Goal: Task Accomplishment & Management: Complete application form

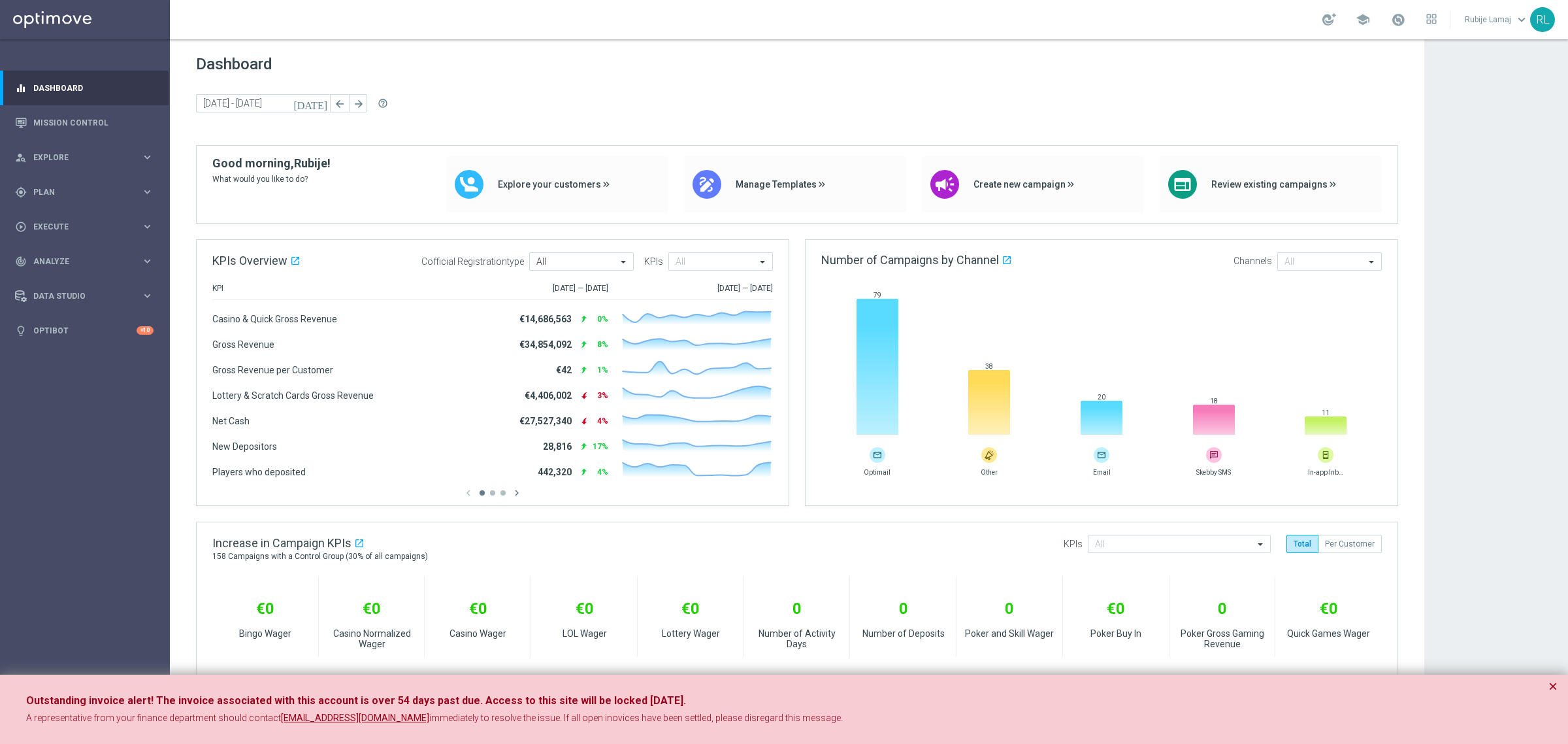
click at [1551, 690] on button "×" at bounding box center [1552, 686] width 9 height 16
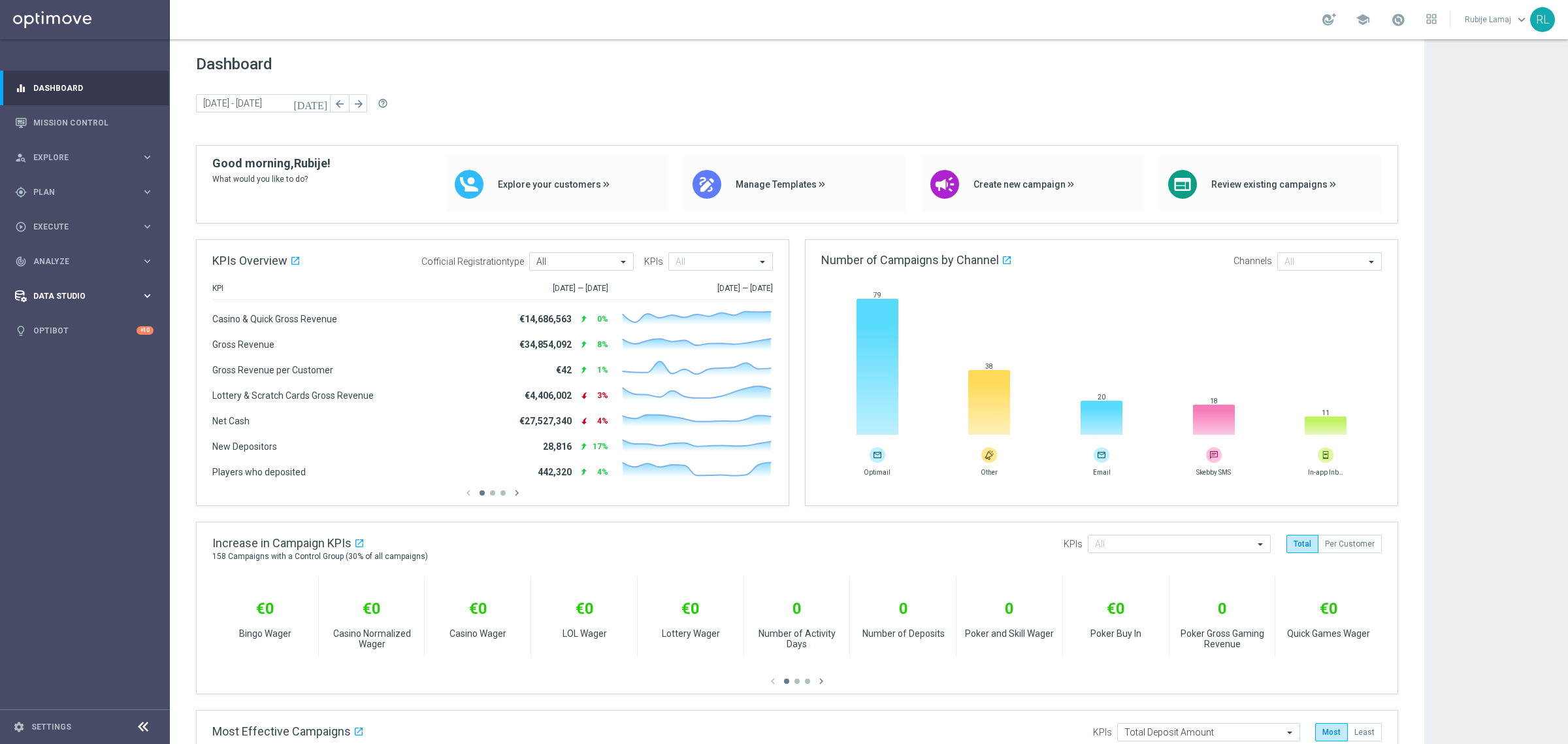
click at [77, 291] on div "Data Studio" at bounding box center [78, 296] width 126 height 12
click at [64, 338] on link "Real-Time Attributes" at bounding box center [85, 343] width 102 height 11
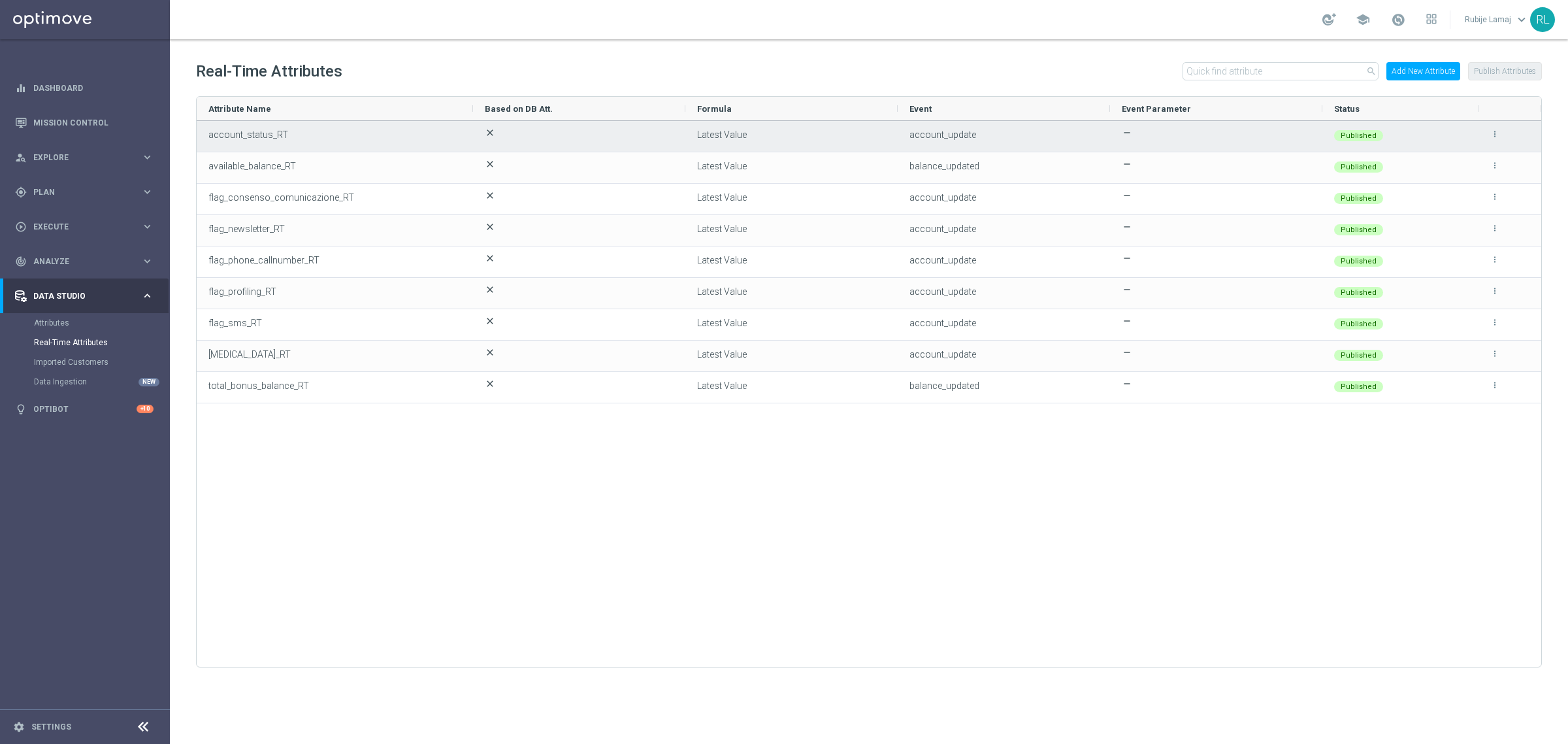
click at [1495, 130] on icon "more_vert" at bounding box center [1495, 134] width 9 height 9
click at [1476, 134] on li "edit Edit" at bounding box center [1466, 129] width 52 height 18
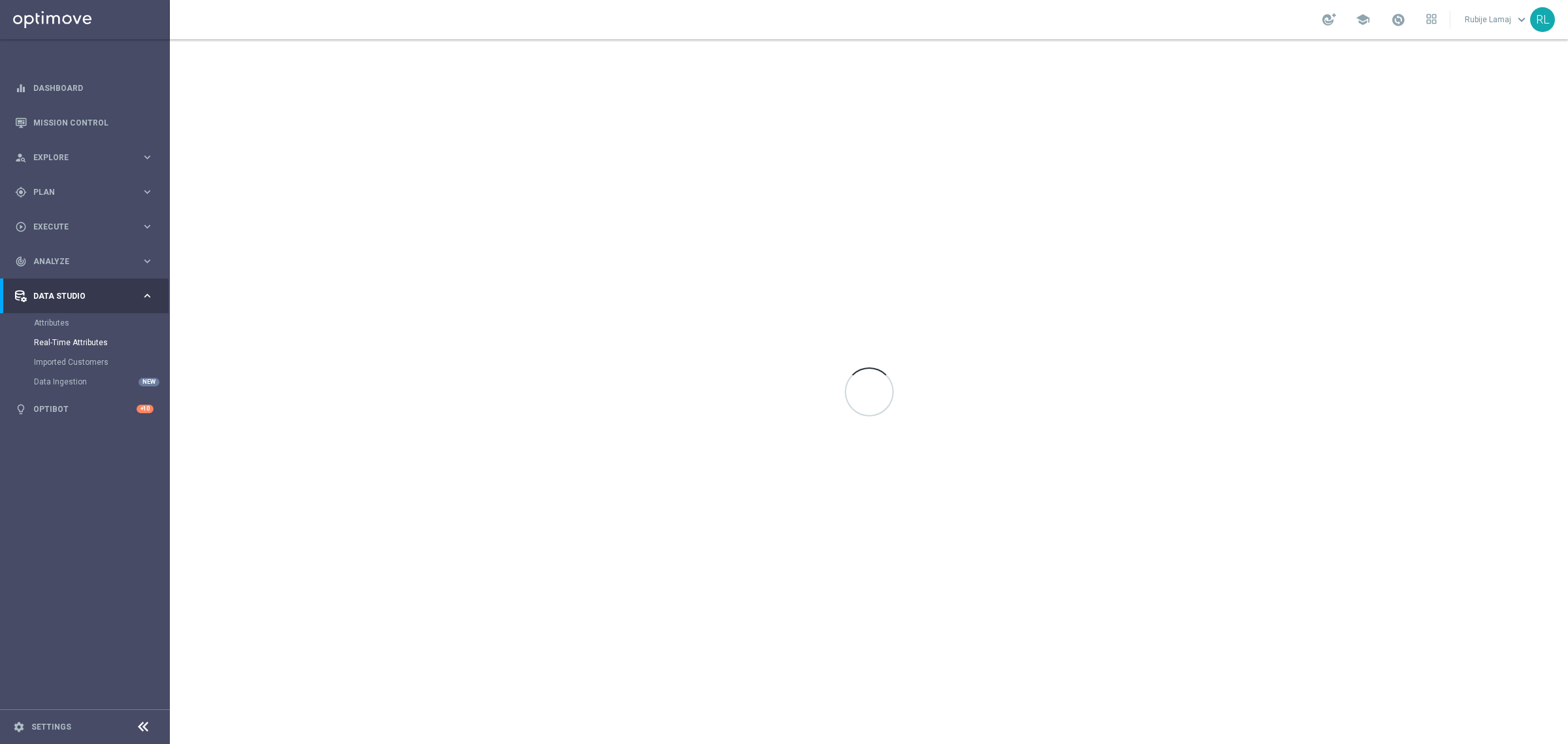
type input "account_status_RT"
type input "string"
type input "Latest Value"
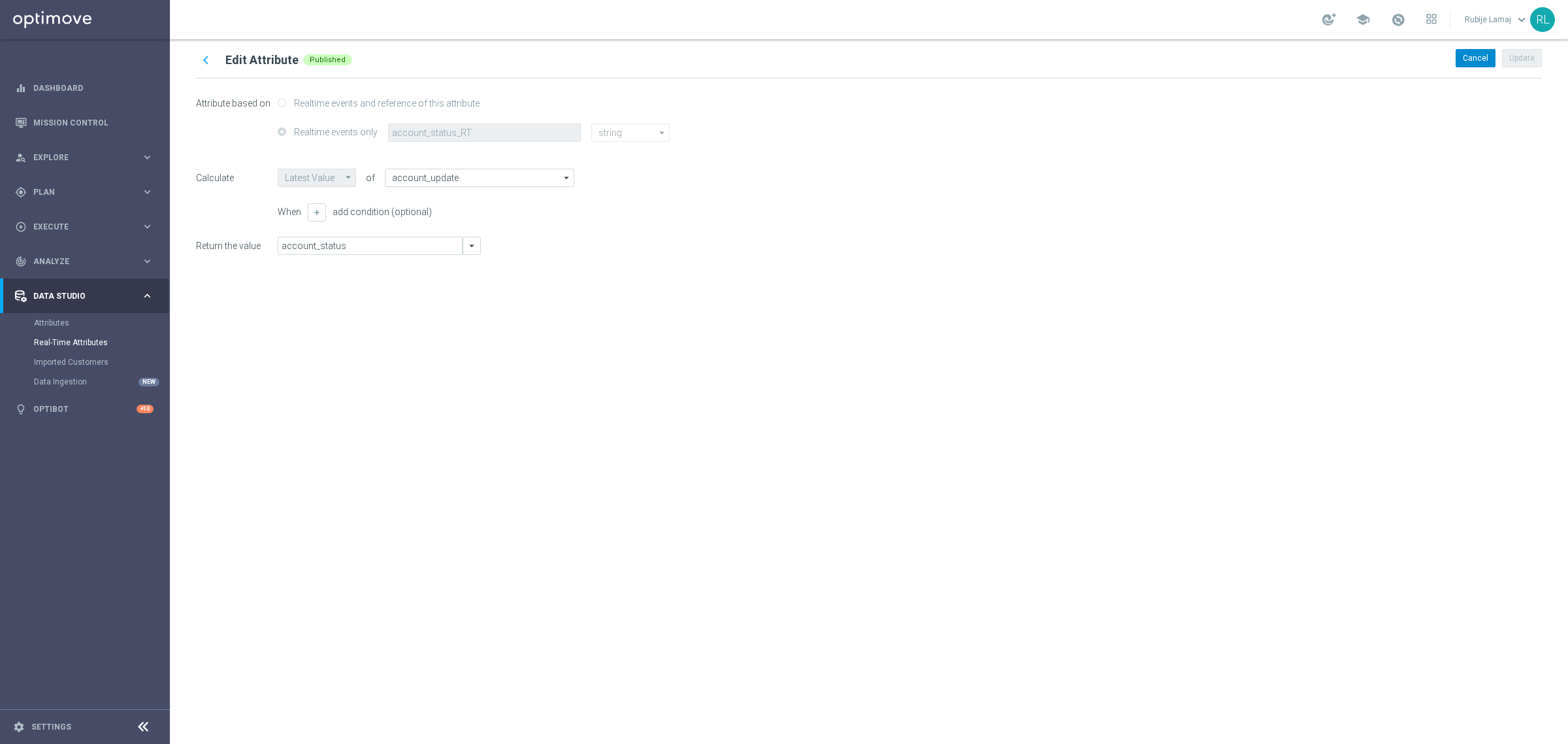
click at [1478, 65] on div "Cancel" at bounding box center [1476, 58] width 40 height 18
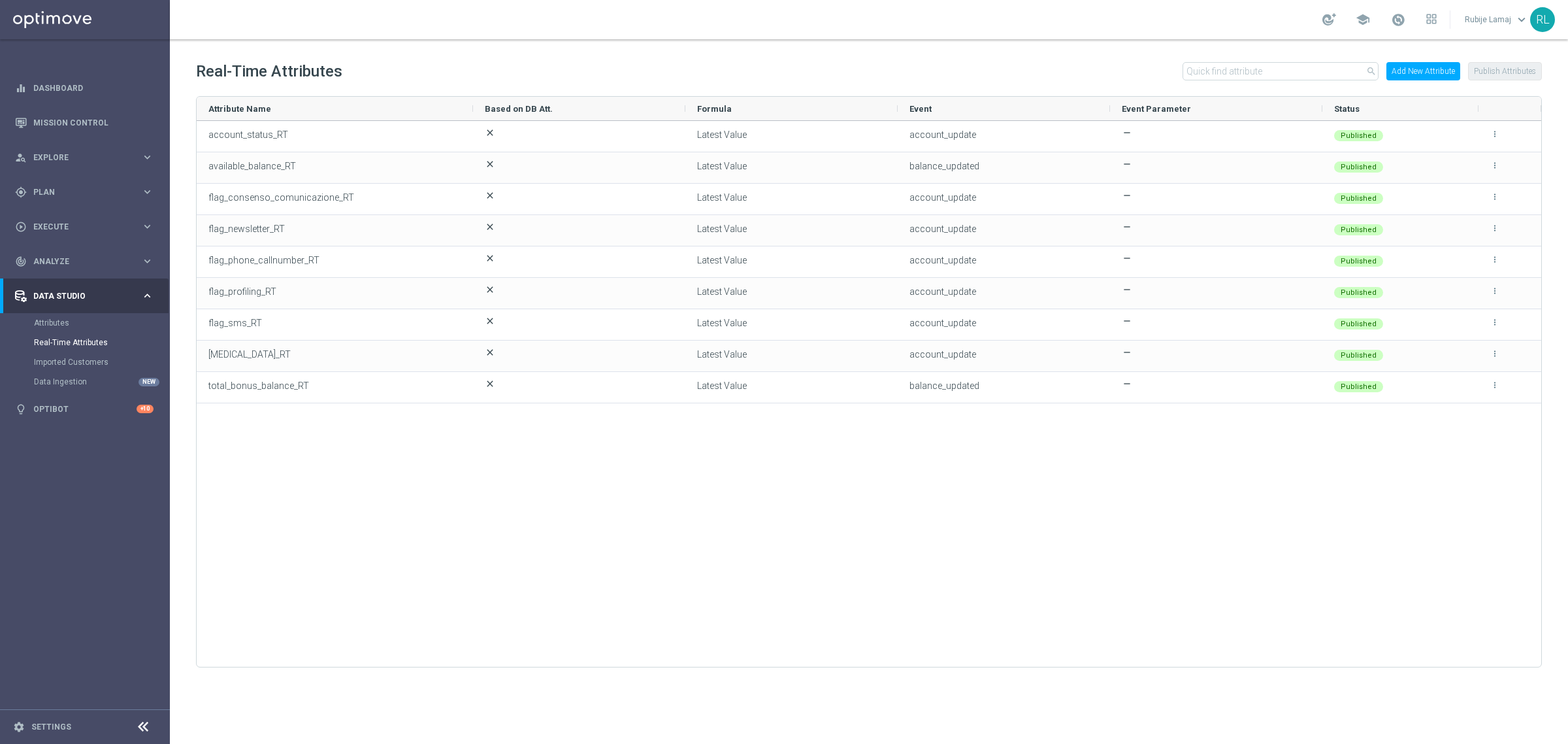
click at [1411, 69] on button "Add New Attribute" at bounding box center [1423, 71] width 73 height 18
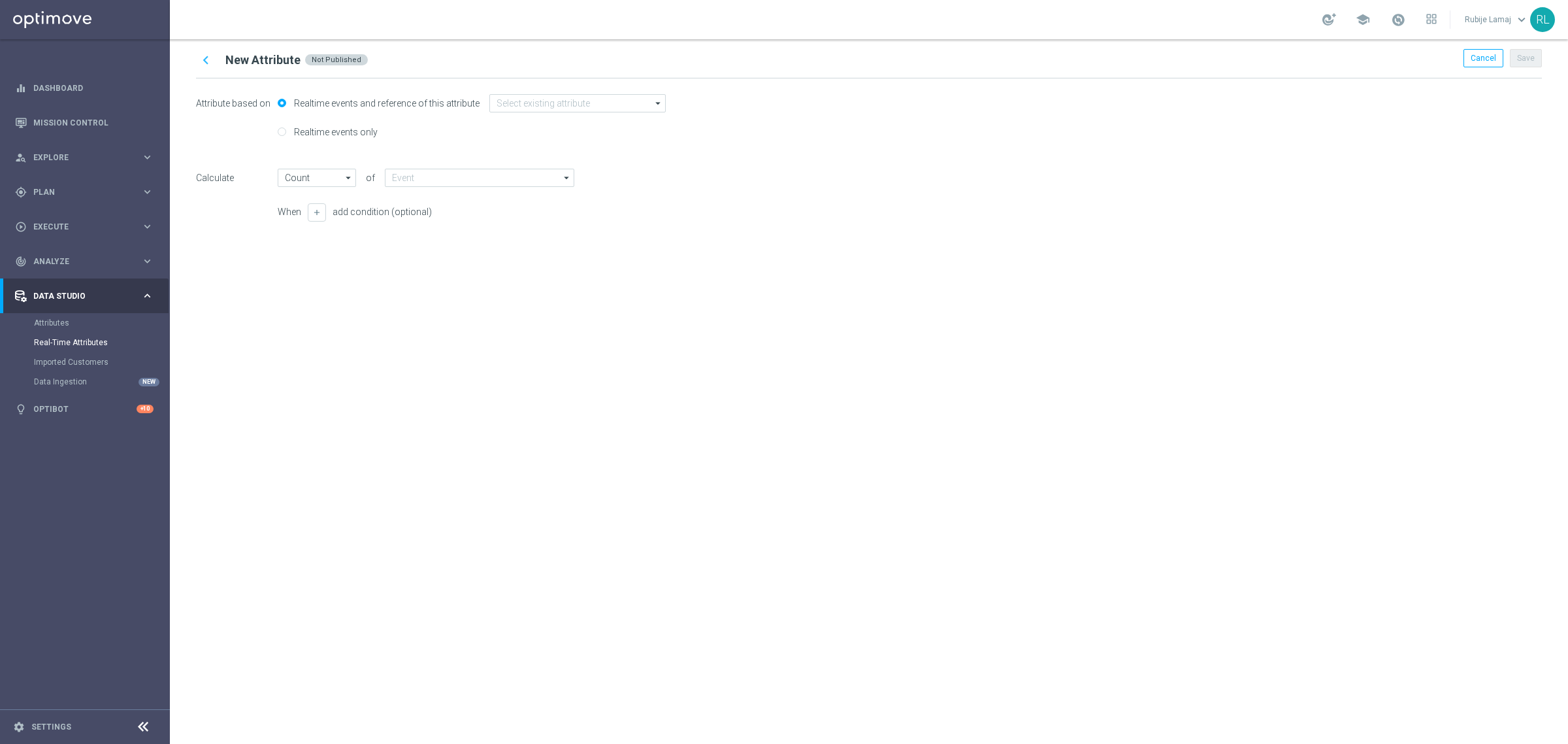
click at [327, 134] on label "Realtime events only" at bounding box center [333, 132] width 87 height 12
click at [286, 134] on input "Realtime events only" at bounding box center [281, 133] width 8 height 8
radio input "true"
radio input "false"
click at [462, 135] on input "text" at bounding box center [484, 133] width 193 height 18
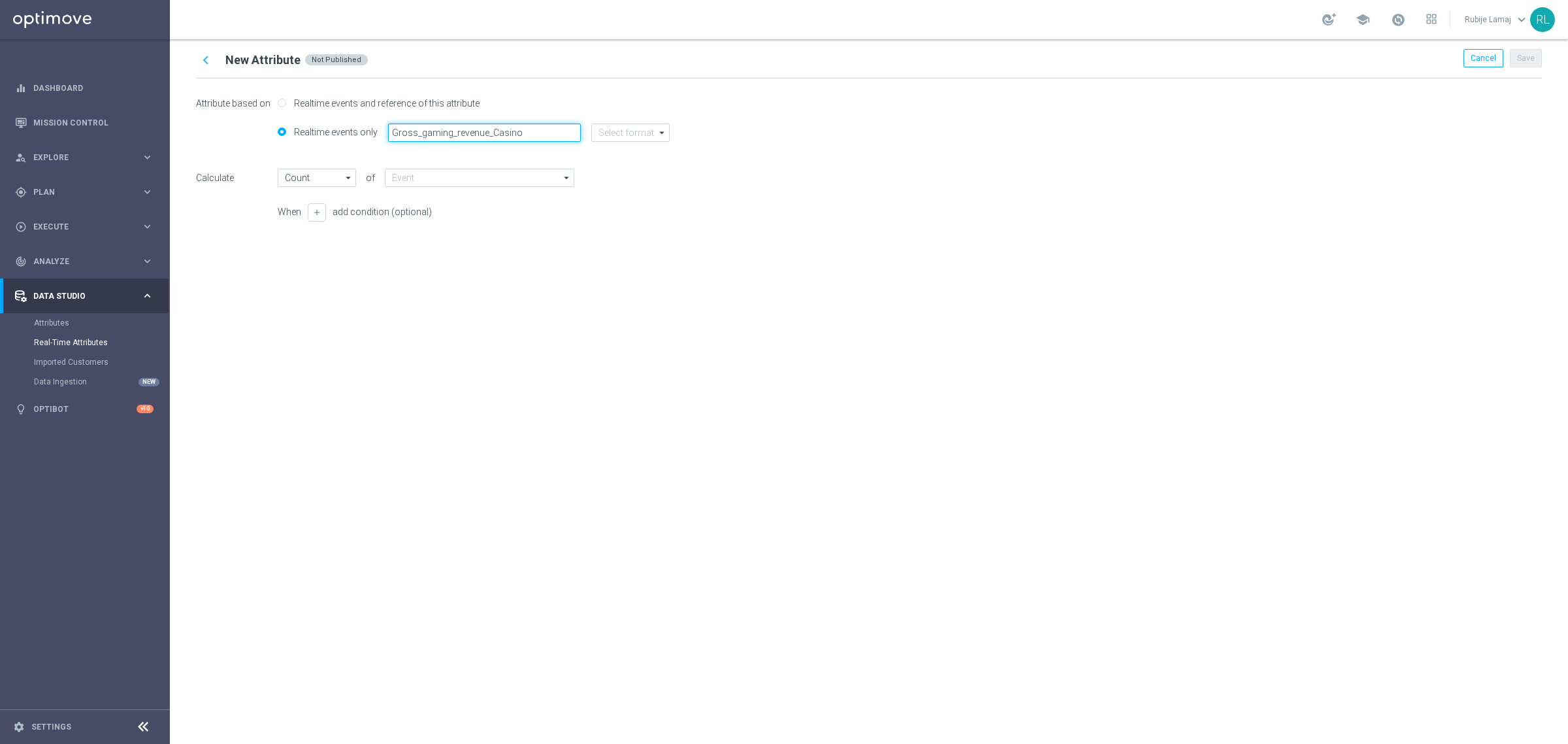
type input "Gross_gaming_revenue_Casino"
click at [612, 138] on input at bounding box center [630, 133] width 78 height 18
click at [616, 211] on div "string" at bounding box center [618, 211] width 21 height 12
type input "Latest Value"
type input "string"
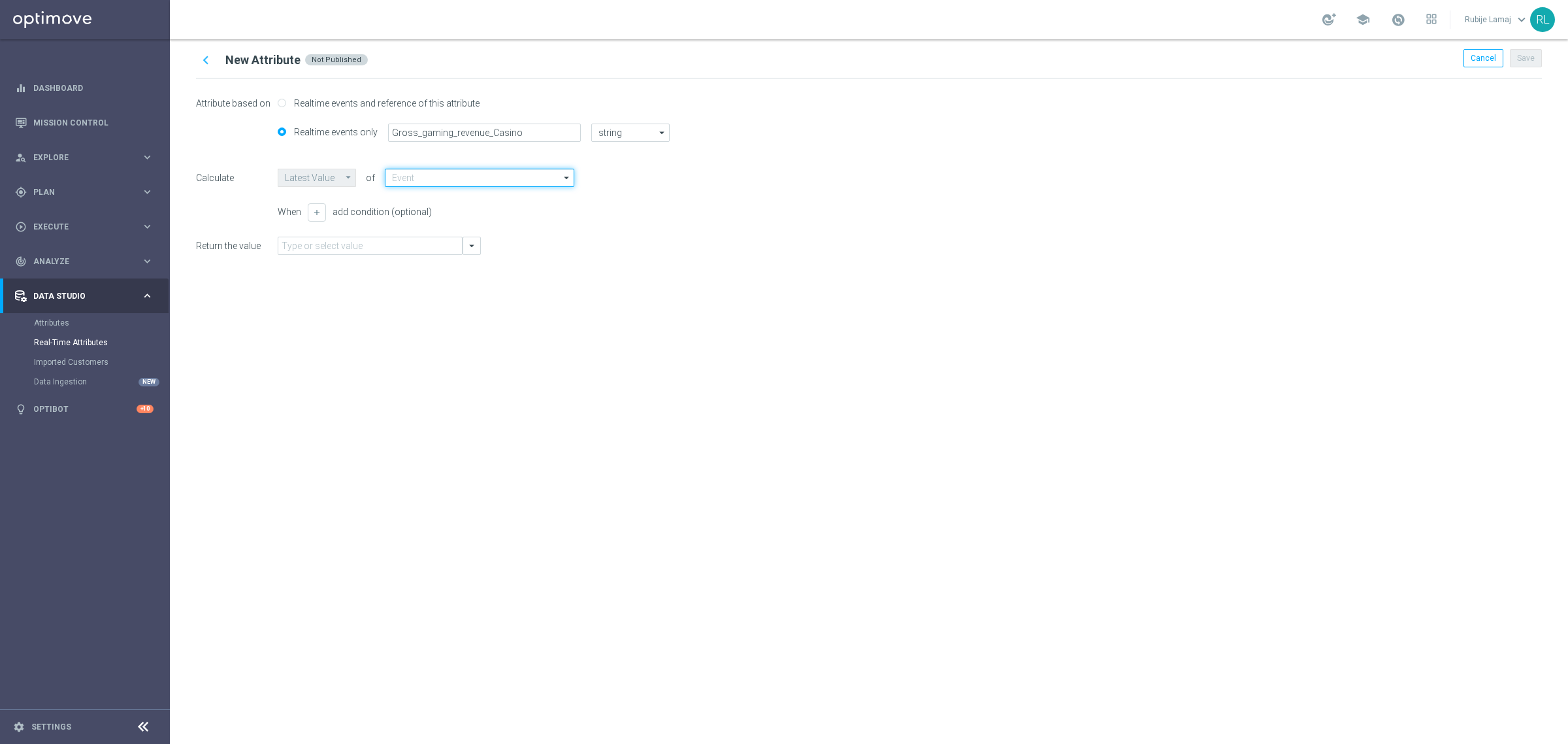
click at [446, 181] on input at bounding box center [479, 178] width 190 height 18
click at [433, 218] on div "Gross_Gaming_Revenue" at bounding box center [446, 216] width 88 height 12
type input "Gross_Gaming_Revenue"
click at [658, 279] on div "Attribute based on Realtime events and reference of this attribute Realtime eve…" at bounding box center [869, 179] width 1346 height 202
click at [444, 249] on input "text" at bounding box center [370, 246] width 185 height 18
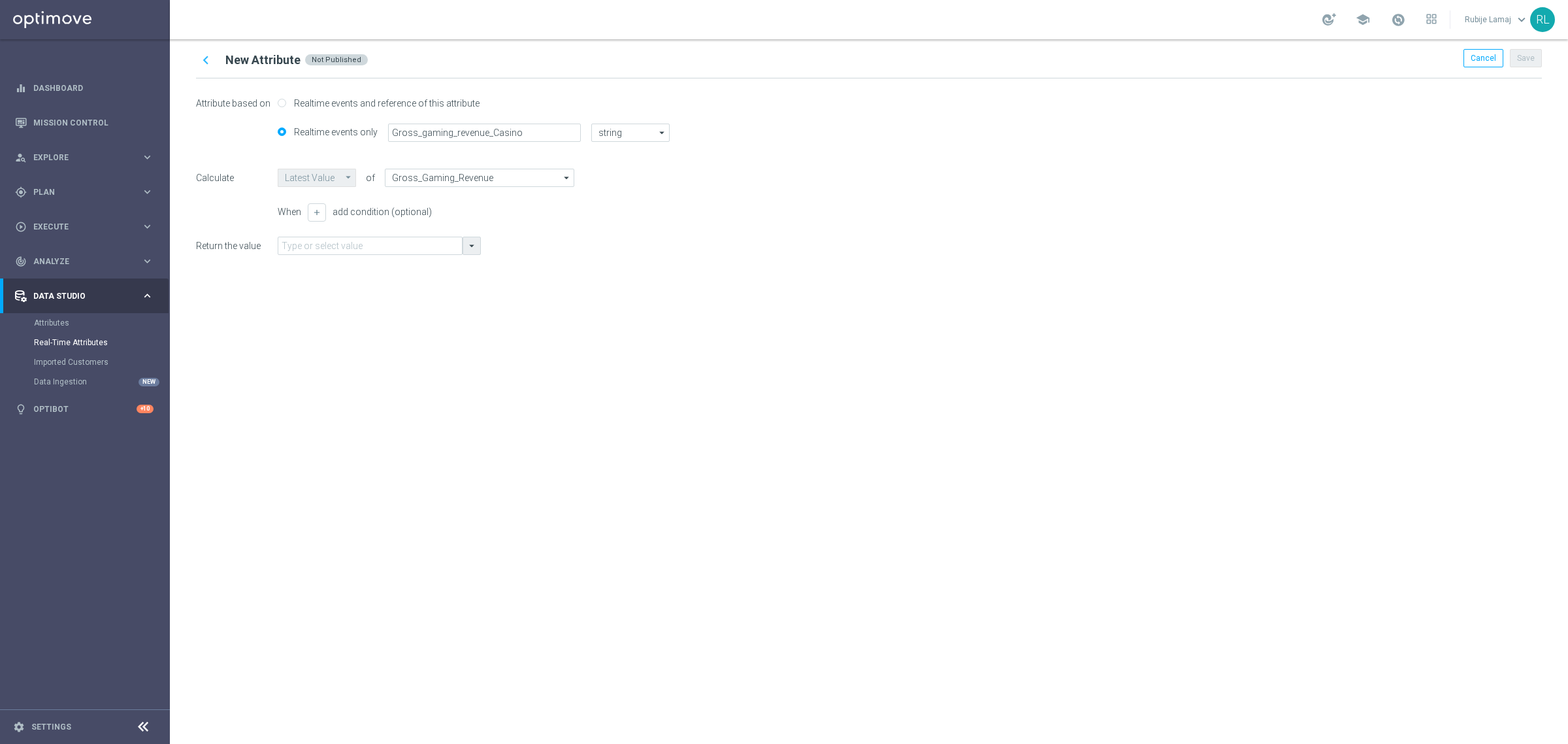
click at [464, 246] on button "arrow_drop_down" at bounding box center [472, 246] width 18 height 18
click at [711, 334] on div "chevron_left New Attribute Not Published Cancel Save Attribute based on Realtim…" at bounding box center [869, 391] width 1398 height 704
drag, startPoint x: 518, startPoint y: 137, endPoint x: 359, endPoint y: 138, distance: 159.0
click at [359, 138] on div "Realtime events only Gross_gaming_revenue_Casino string string arrow_drop_down …" at bounding box center [869, 139] width 1346 height 30
click at [343, 246] on input "text" at bounding box center [370, 246] width 185 height 18
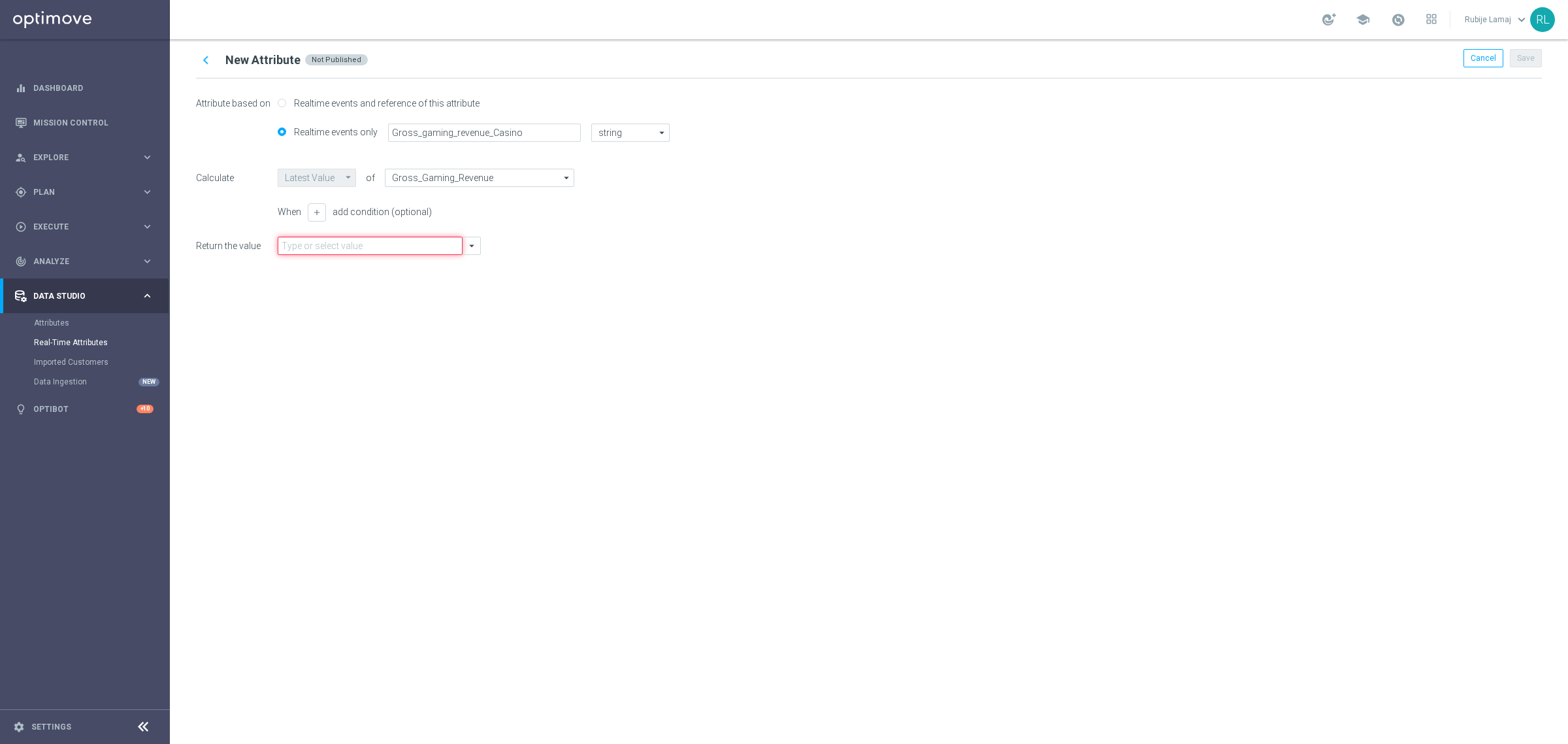
paste input "Gross_gaming_revenue_Casino"
type input "Gross_gaming_revenue_Casino"
click at [614, 306] on div "chevron_left New Attribute Not Published Cancel Save Attribute based on Realtim…" at bounding box center [869, 391] width 1398 height 704
click at [351, 249] on input "text" at bounding box center [370, 246] width 185 height 18
type input "Gross"
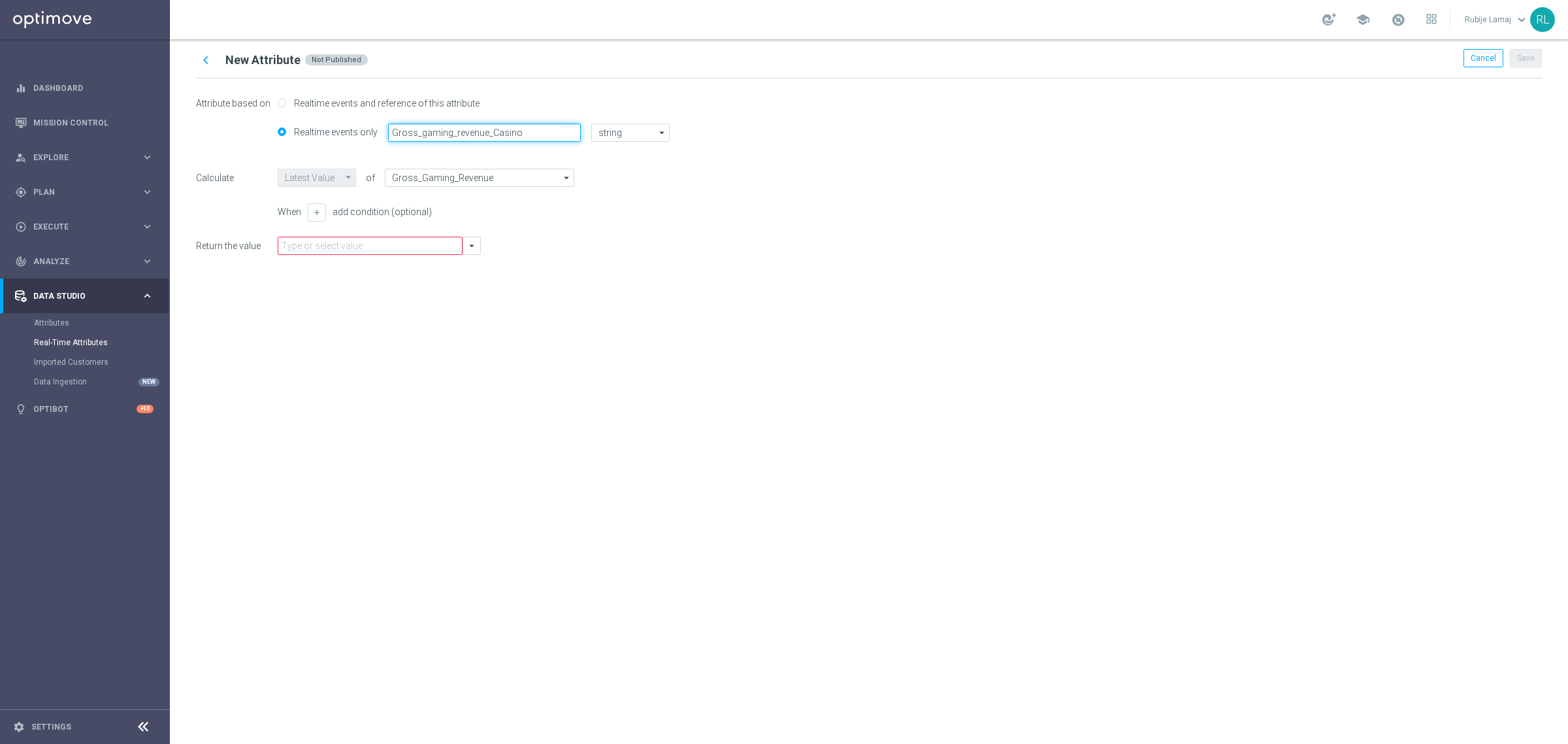
click at [528, 135] on input "Gross_gaming_revenue_Casino" at bounding box center [484, 133] width 193 height 18
click at [854, 253] on div "Return the value arrow_drop_down" at bounding box center [869, 246] width 1346 height 18
click at [368, 253] on input "text" at bounding box center [370, 246] width 185 height 18
click at [472, 246] on icon "arrow_drop_down" at bounding box center [471, 246] width 12 height 12
click at [709, 324] on div "chevron_left New Attribute Not Published Cancel Save Attribute based on Realtim…" at bounding box center [869, 391] width 1398 height 704
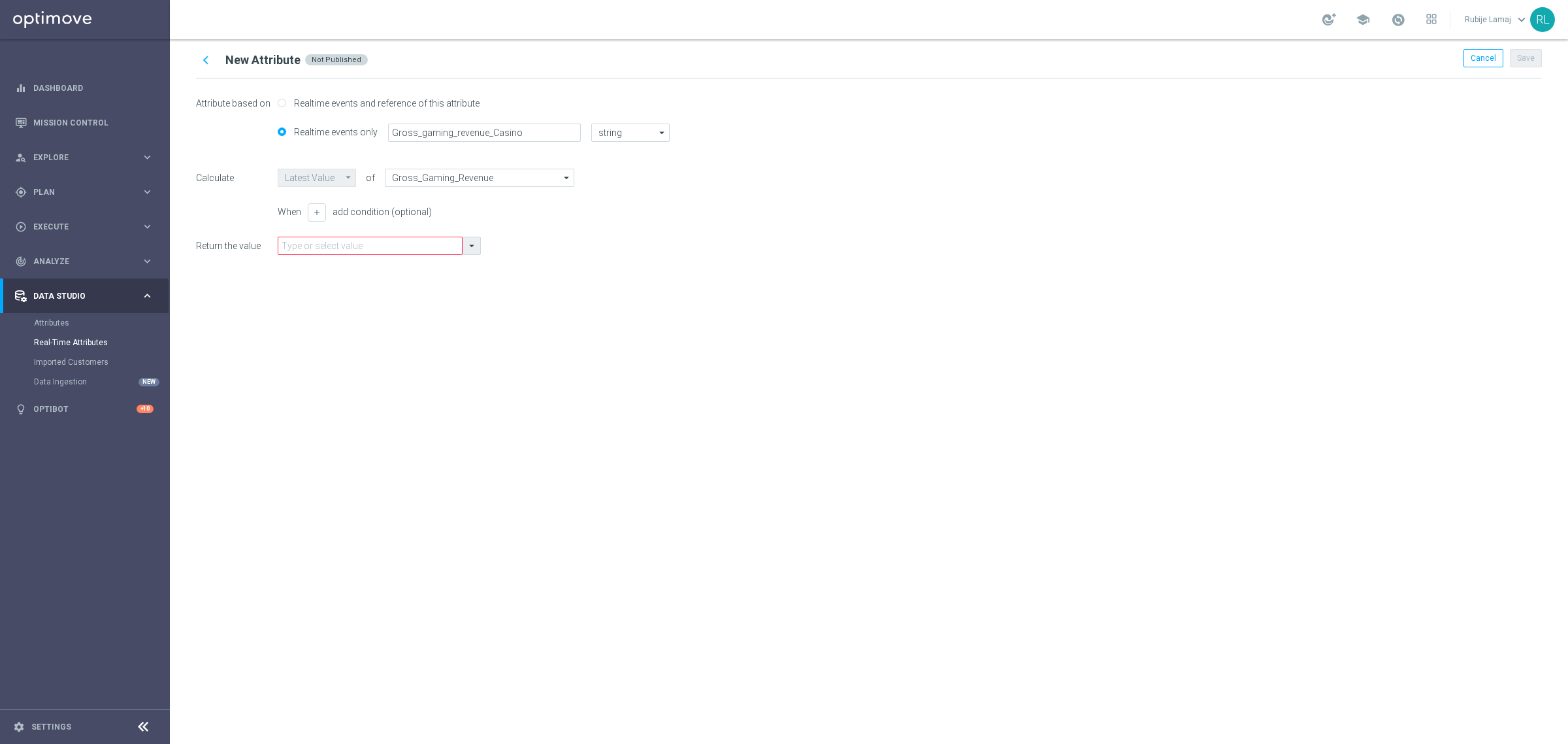
click at [469, 246] on icon "arrow_drop_down" at bounding box center [471, 246] width 12 height 12
type input "gross"
click at [856, 331] on div "chevron_left New Attribute Not Published Cancel Save Attribute based on Realtim…" at bounding box center [869, 391] width 1398 height 704
click at [1470, 52] on div "Cancel" at bounding box center [1483, 58] width 40 height 18
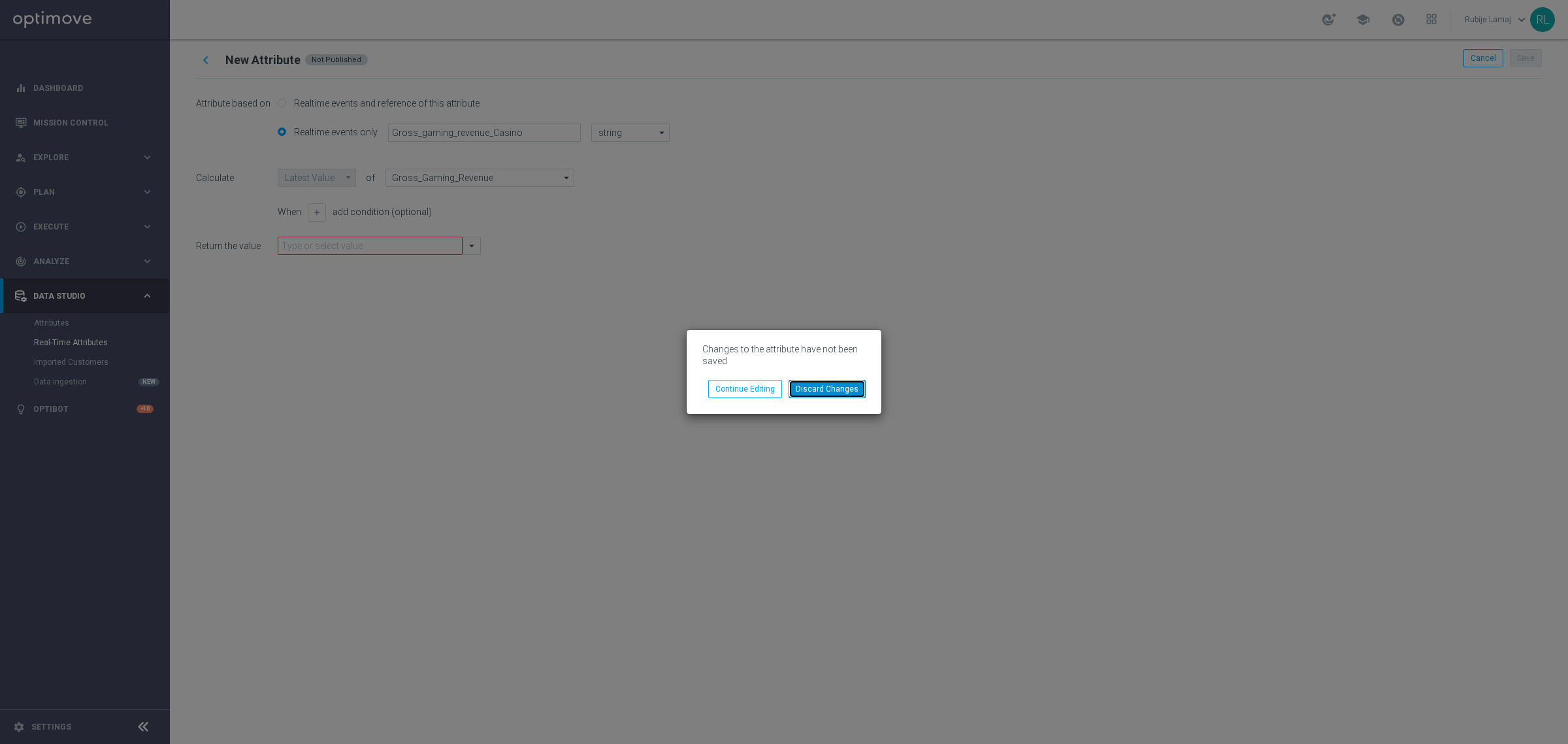
click at [808, 397] on button "Discard Changes" at bounding box center [827, 389] width 77 height 18
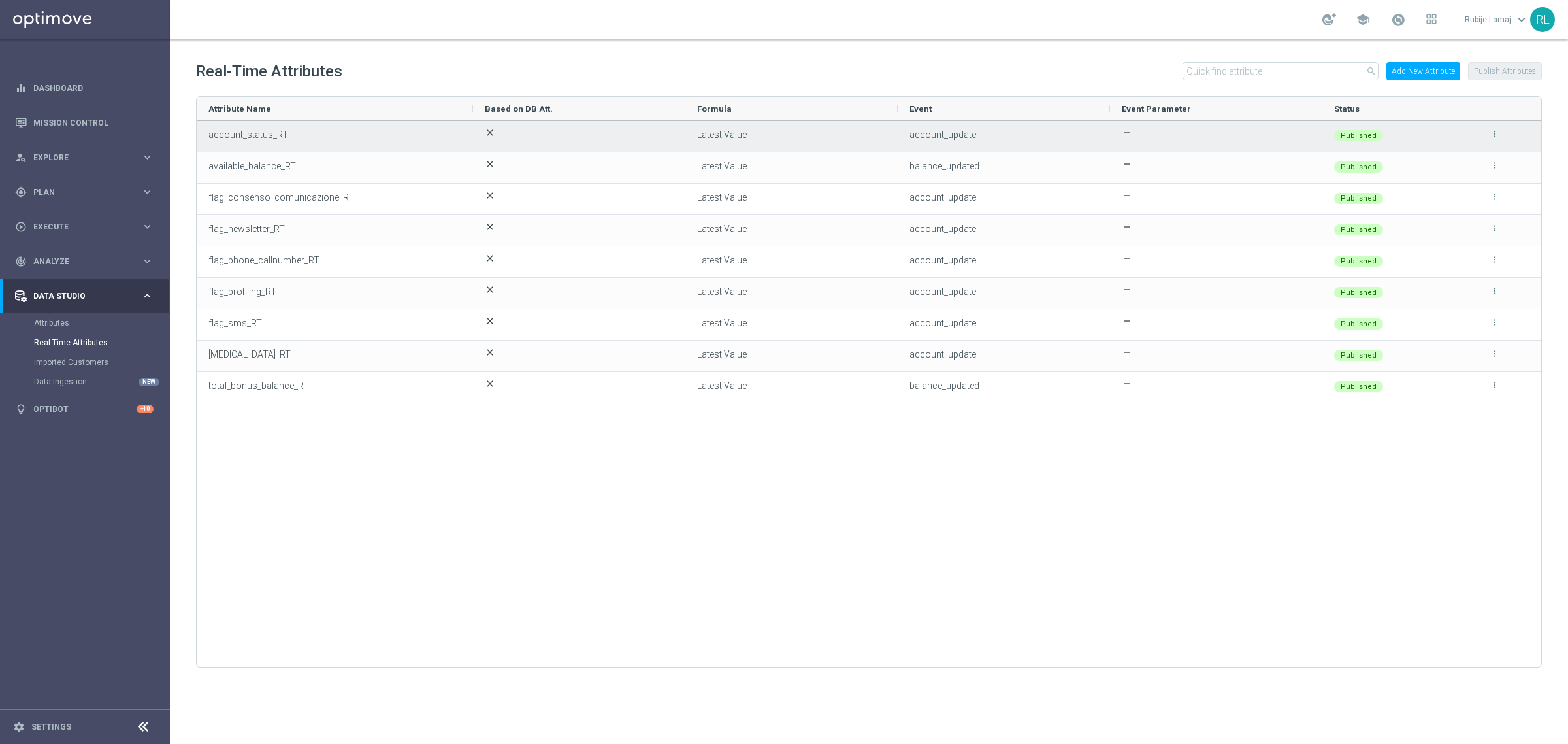
click at [1493, 130] on icon "more_vert" at bounding box center [1495, 134] width 9 height 9
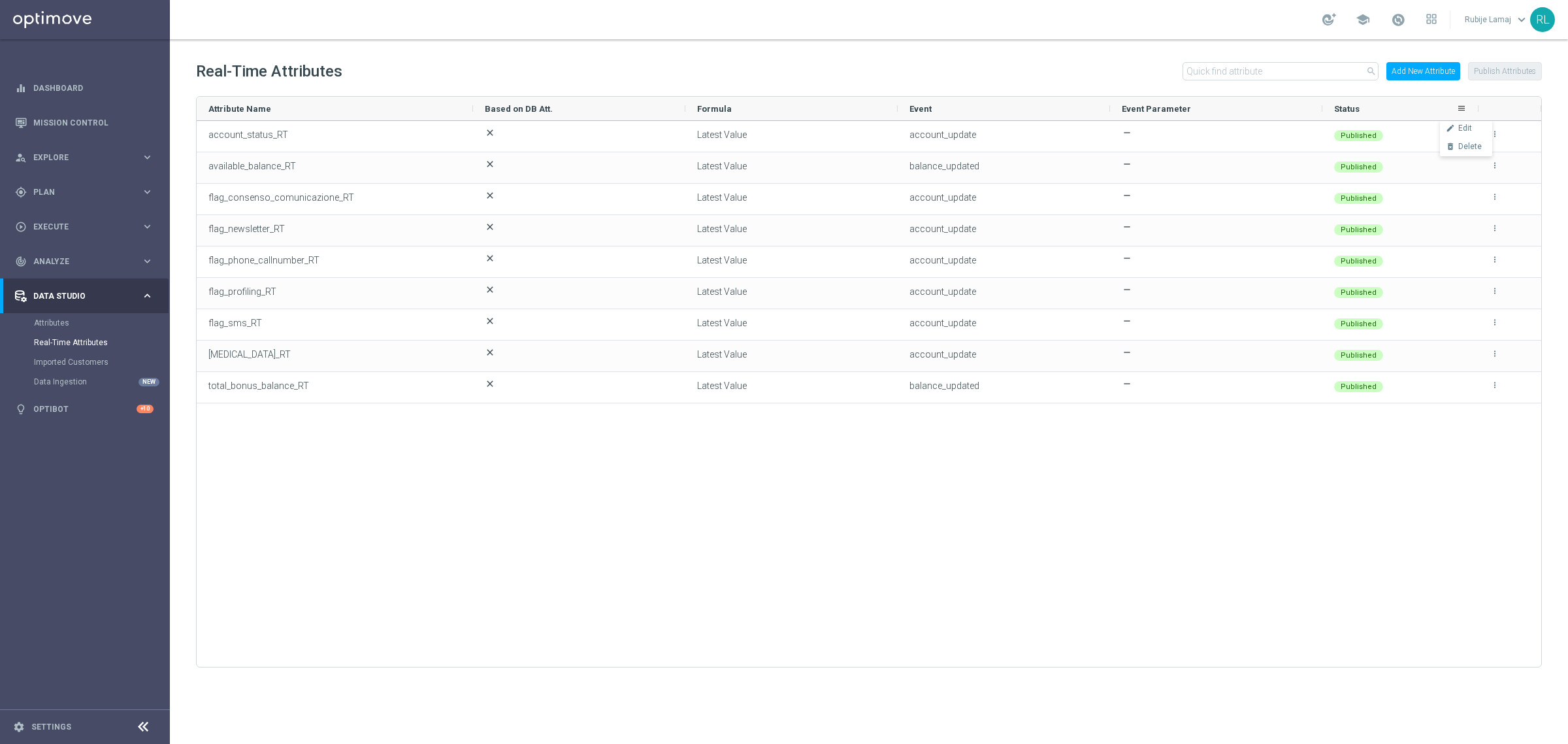
click at [1466, 120] on div "Status" at bounding box center [1400, 108] width 133 height 24
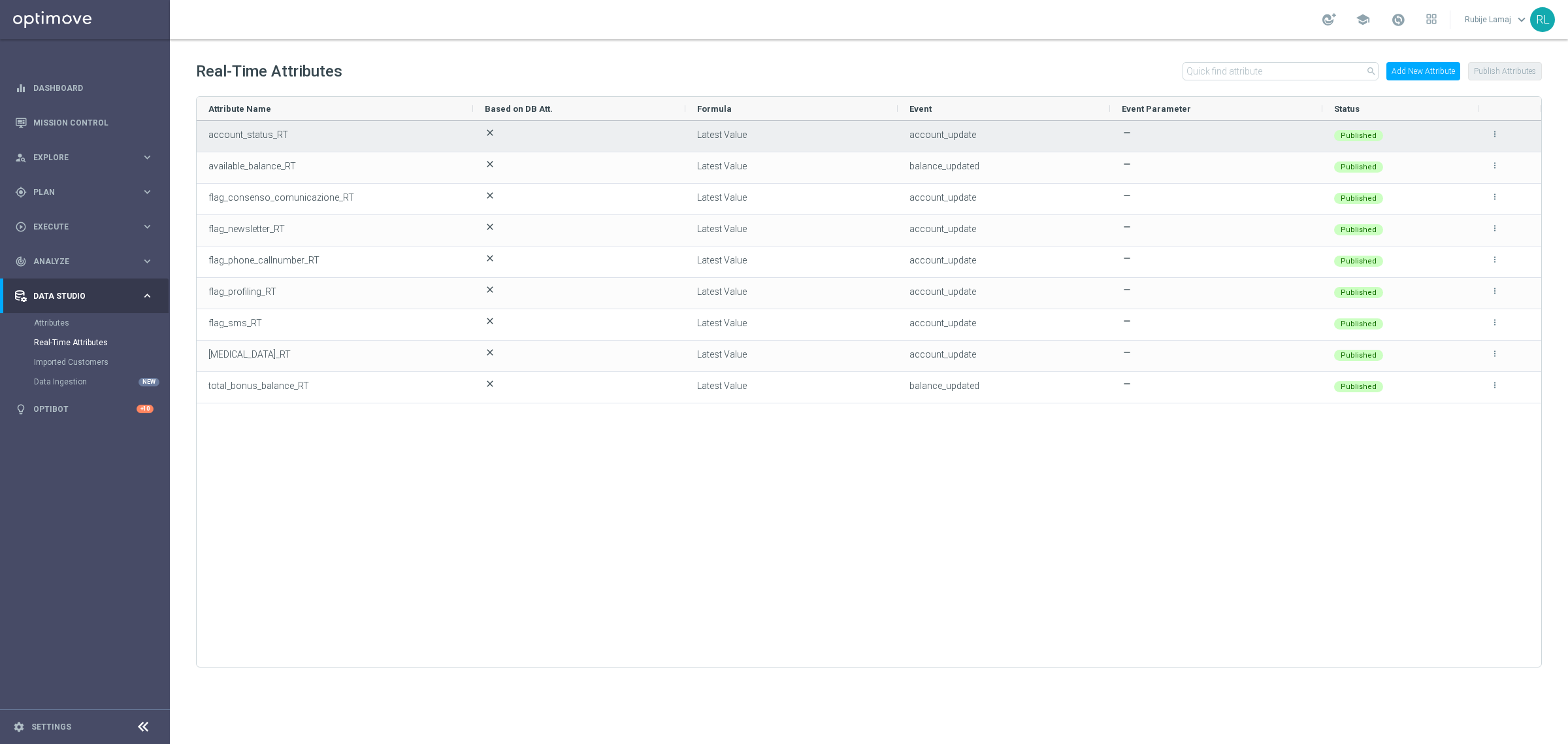
click at [1490, 138] on div "more_vert" at bounding box center [1510, 136] width 40 height 30
click at [1495, 135] on icon "more_vert" at bounding box center [1495, 134] width 9 height 9
click at [1469, 130] on span "Edit" at bounding box center [1465, 129] width 14 height 11
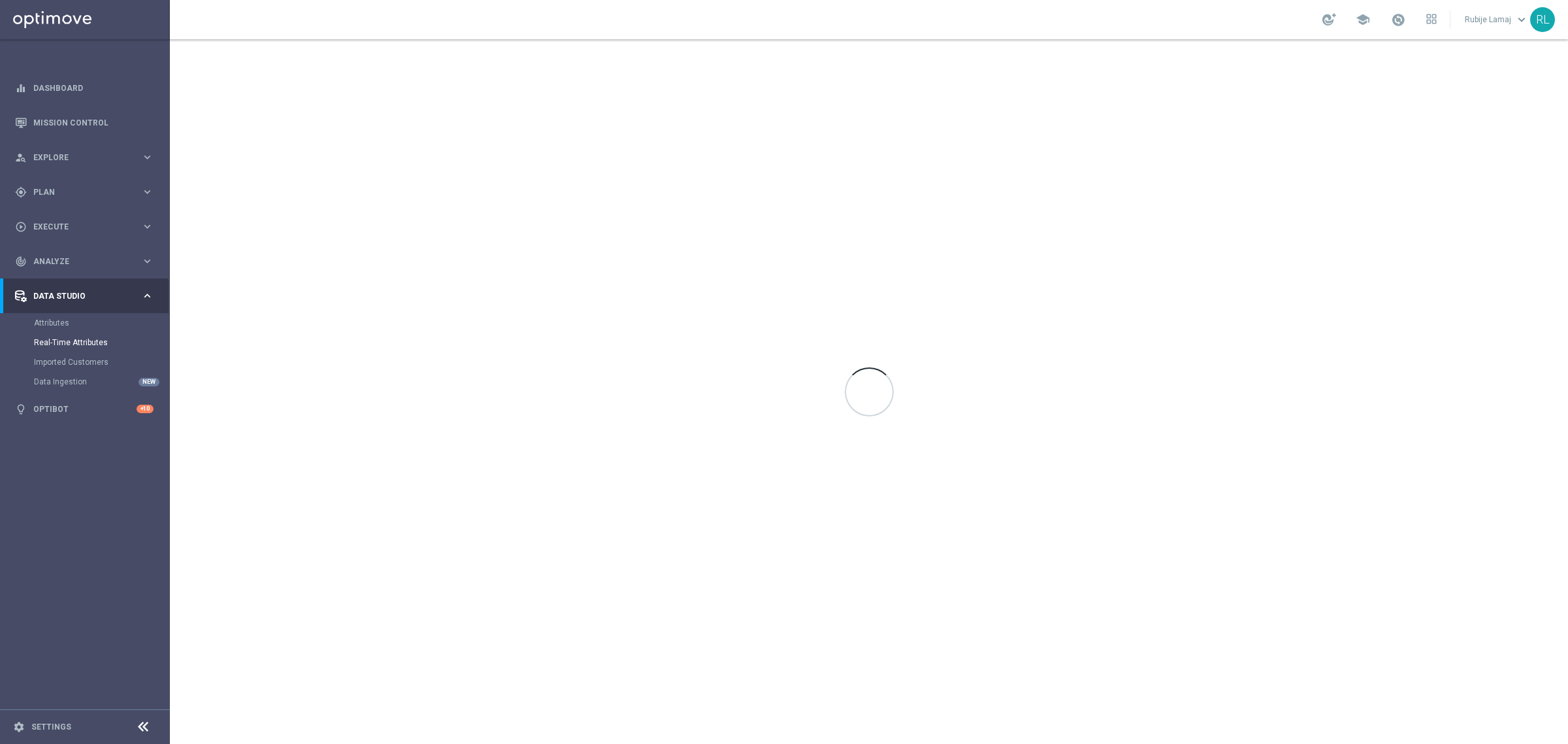
type input "account_status_RT"
type input "string"
type input "Latest Value"
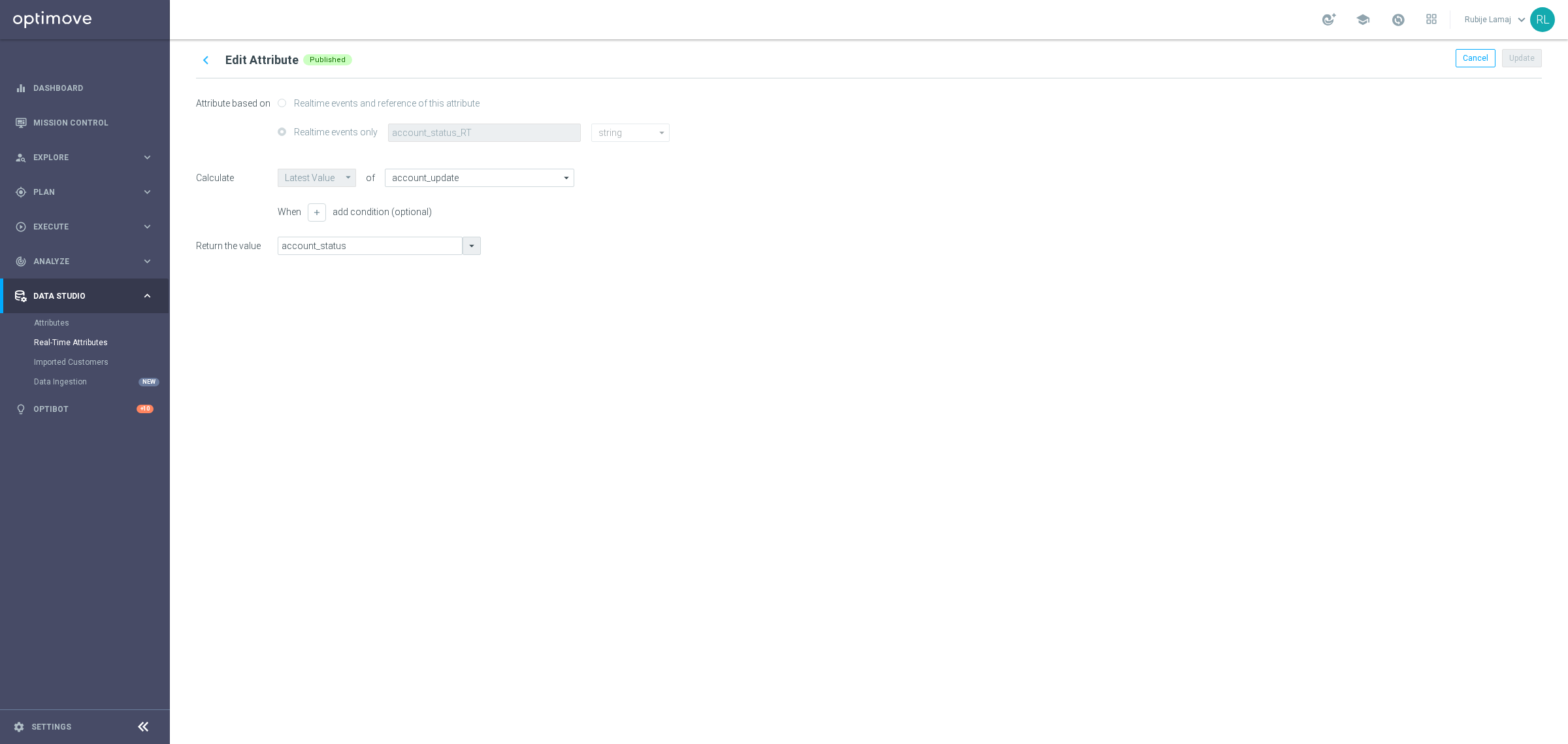
click at [469, 240] on icon "arrow_drop_down" at bounding box center [471, 246] width 12 height 12
click at [1062, 449] on div "chevron_left Edit Attribute Published Cancel Update Attribute based on Realtime…" at bounding box center [869, 391] width 1398 height 704
click at [1471, 54] on span "Cancel" at bounding box center [1476, 58] width 26 height 9
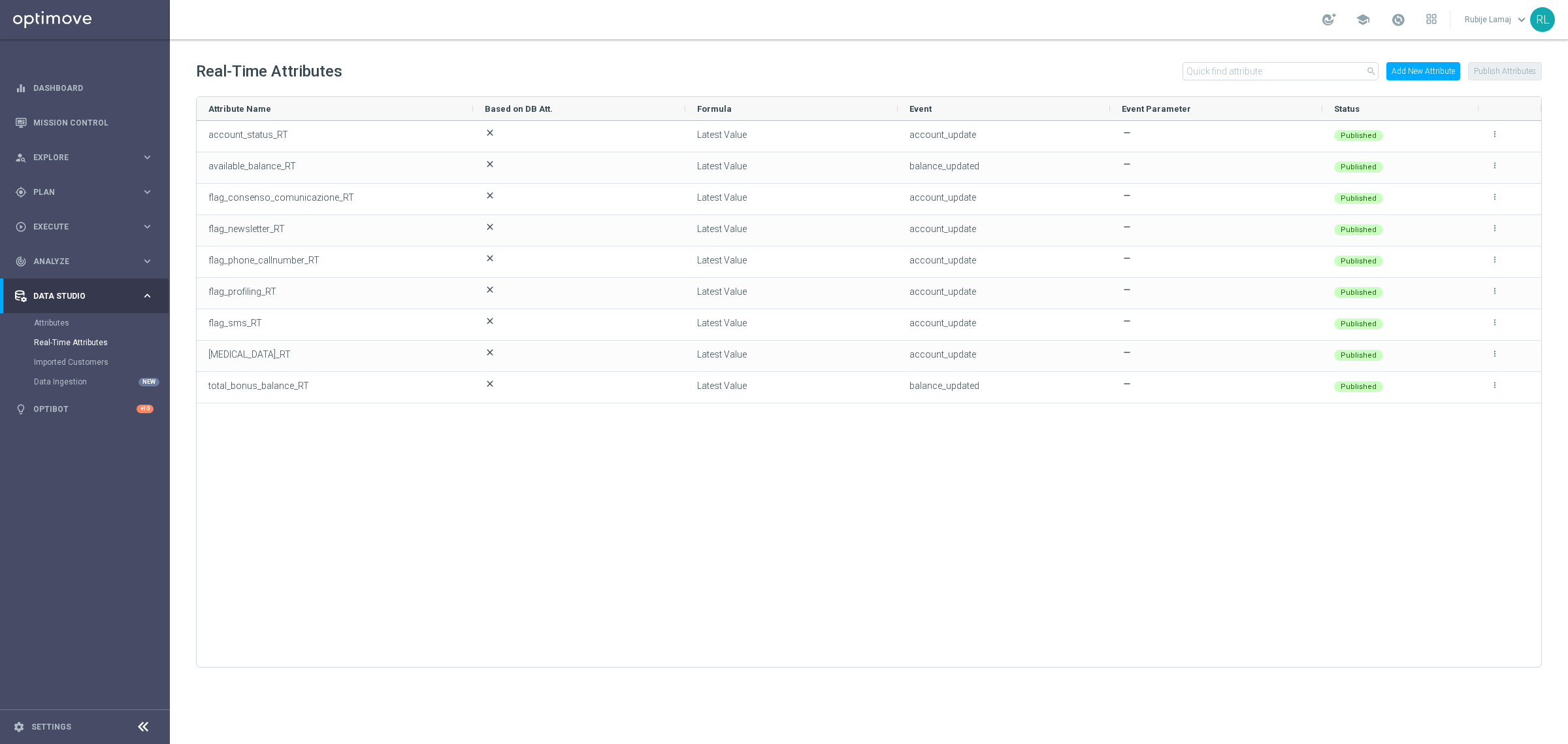
click at [1429, 73] on button "Add New Attribute" at bounding box center [1423, 71] width 73 height 18
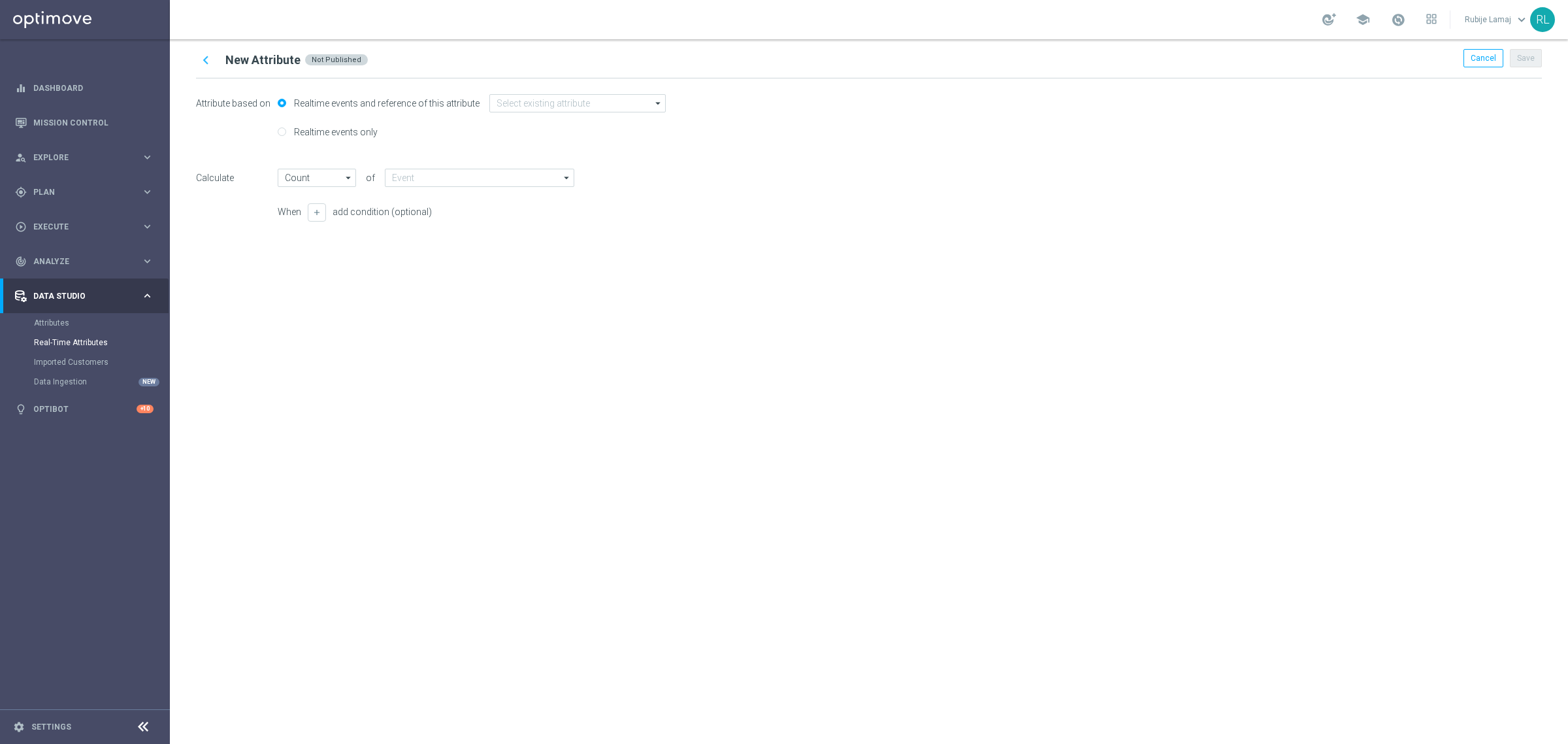
click at [314, 135] on label "Realtime events only" at bounding box center [333, 132] width 87 height 12
click at [286, 135] on input "Realtime events only" at bounding box center [281, 133] width 8 height 8
radio input "true"
radio input "false"
click at [475, 135] on input "text" at bounding box center [484, 133] width 193 height 18
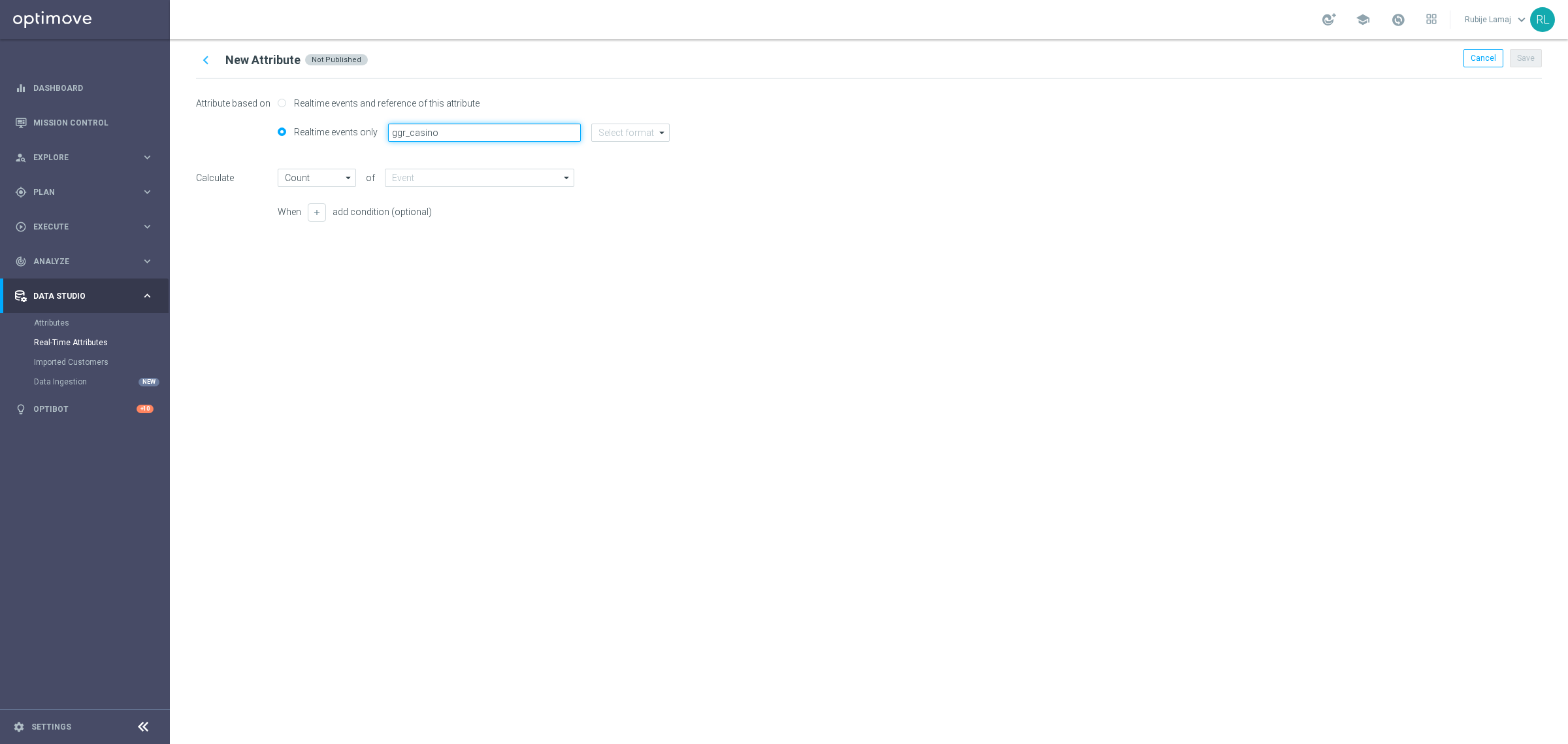
type input "ggr_casino"
click at [645, 122] on div "Attribute based on Realtime events and reference of this attribute" at bounding box center [869, 109] width 1346 height 30
click at [644, 131] on input at bounding box center [630, 133] width 78 height 18
click at [612, 200] on div "number" at bounding box center [640, 192] width 78 height 20
click at [615, 211] on div "string" at bounding box center [618, 211] width 21 height 12
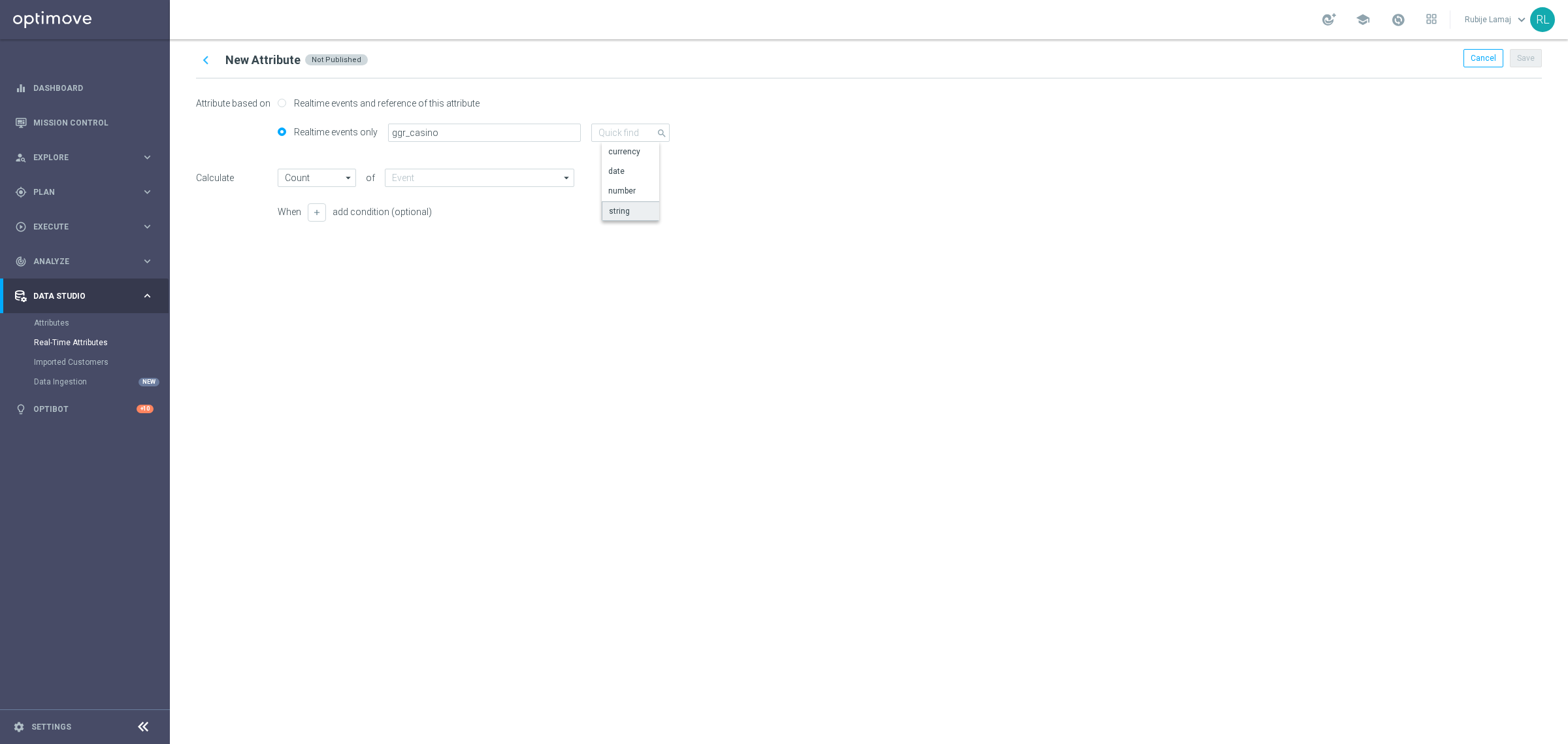
type input "Latest Value"
type input "string"
click at [536, 250] on div "Return the value arrow_drop_down" at bounding box center [869, 246] width 1346 height 18
click at [456, 178] on input at bounding box center [479, 178] width 190 height 18
click at [450, 221] on div "Gross_Gaming_Revenue" at bounding box center [446, 216] width 88 height 12
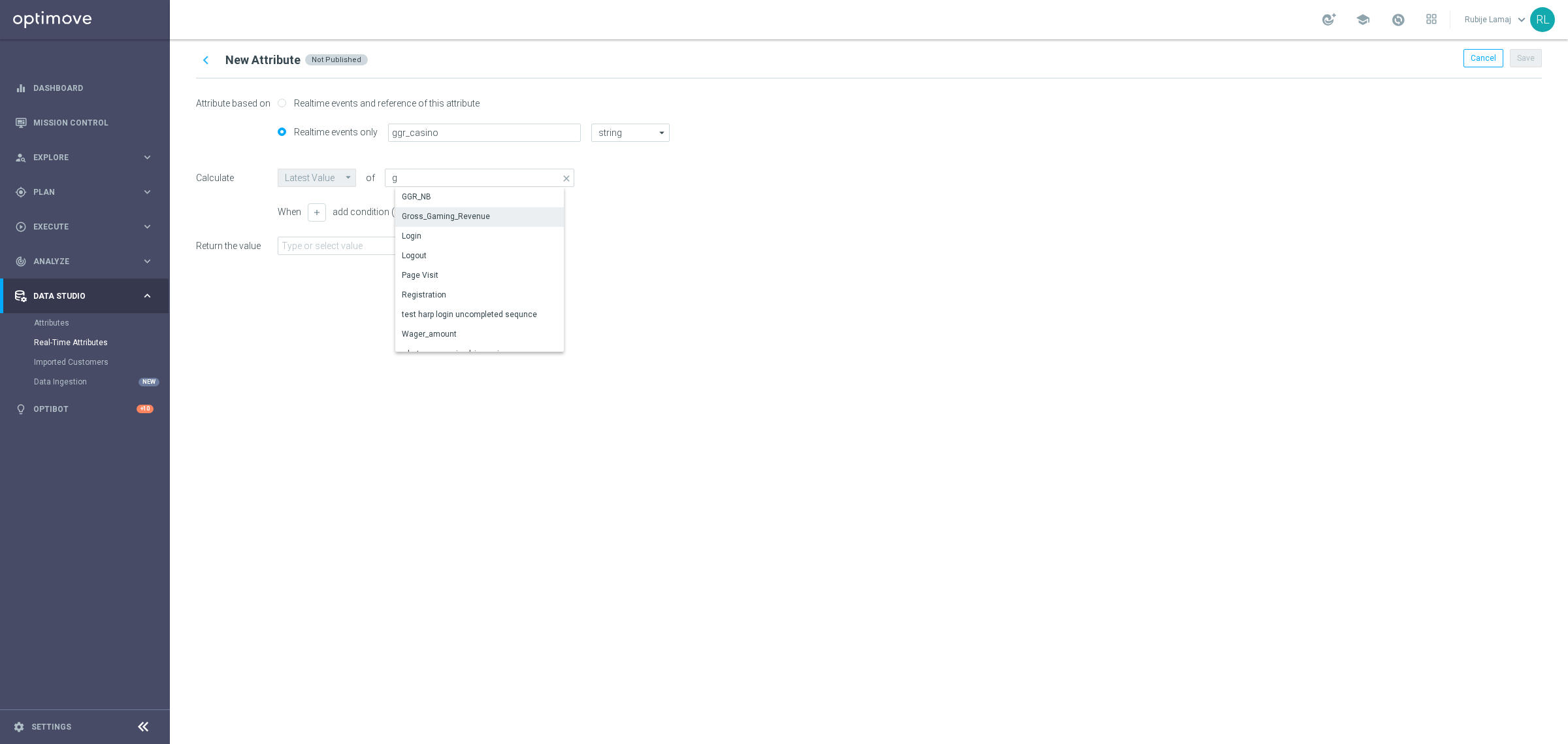
type input "Gross_Gaming_Revenue"
click at [794, 463] on div "chevron_left New Attribute Not Published Cancel Save Attribute based on Realtim…" at bounding box center [869, 391] width 1398 height 704
click at [378, 244] on input "text" at bounding box center [370, 246] width 185 height 18
click at [470, 240] on icon "arrow_drop_down" at bounding box center [471, 246] width 12 height 12
click at [815, 378] on div "chevron_left New Attribute Not Published Cancel Save Attribute based on Realtim…" at bounding box center [869, 391] width 1398 height 704
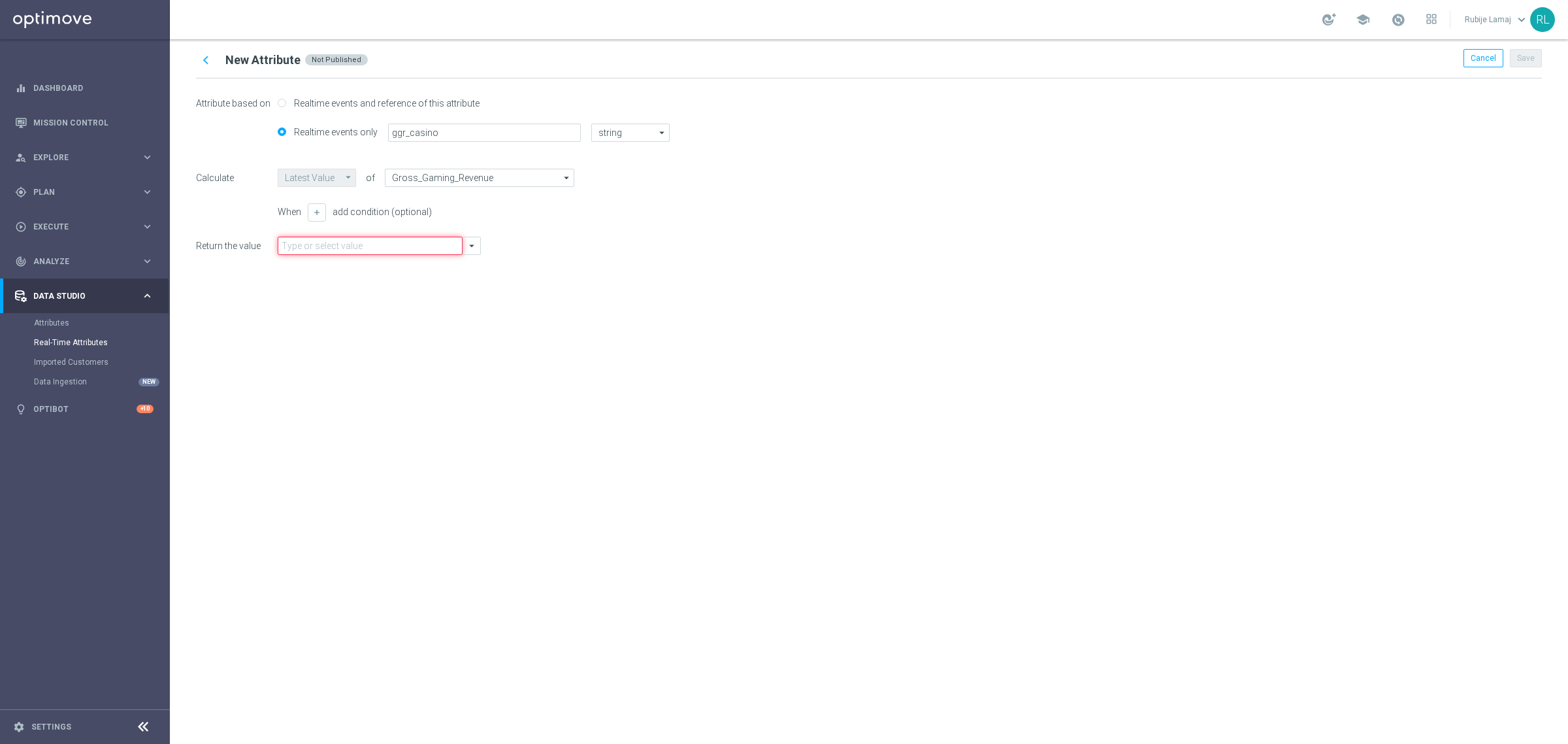
click at [360, 250] on input "text" at bounding box center [370, 246] width 185 height 18
type input "ggr_casino"
click at [753, 315] on div "chevron_left New Attribute Not Published Cancel Save Attribute based on Realtim…" at bounding box center [869, 391] width 1398 height 704
click at [309, 246] on input "text" at bounding box center [370, 246] width 185 height 18
click at [831, 305] on div "chevron_left New Attribute Not Published Cancel Save Attribute based on Realtim…" at bounding box center [869, 391] width 1398 height 704
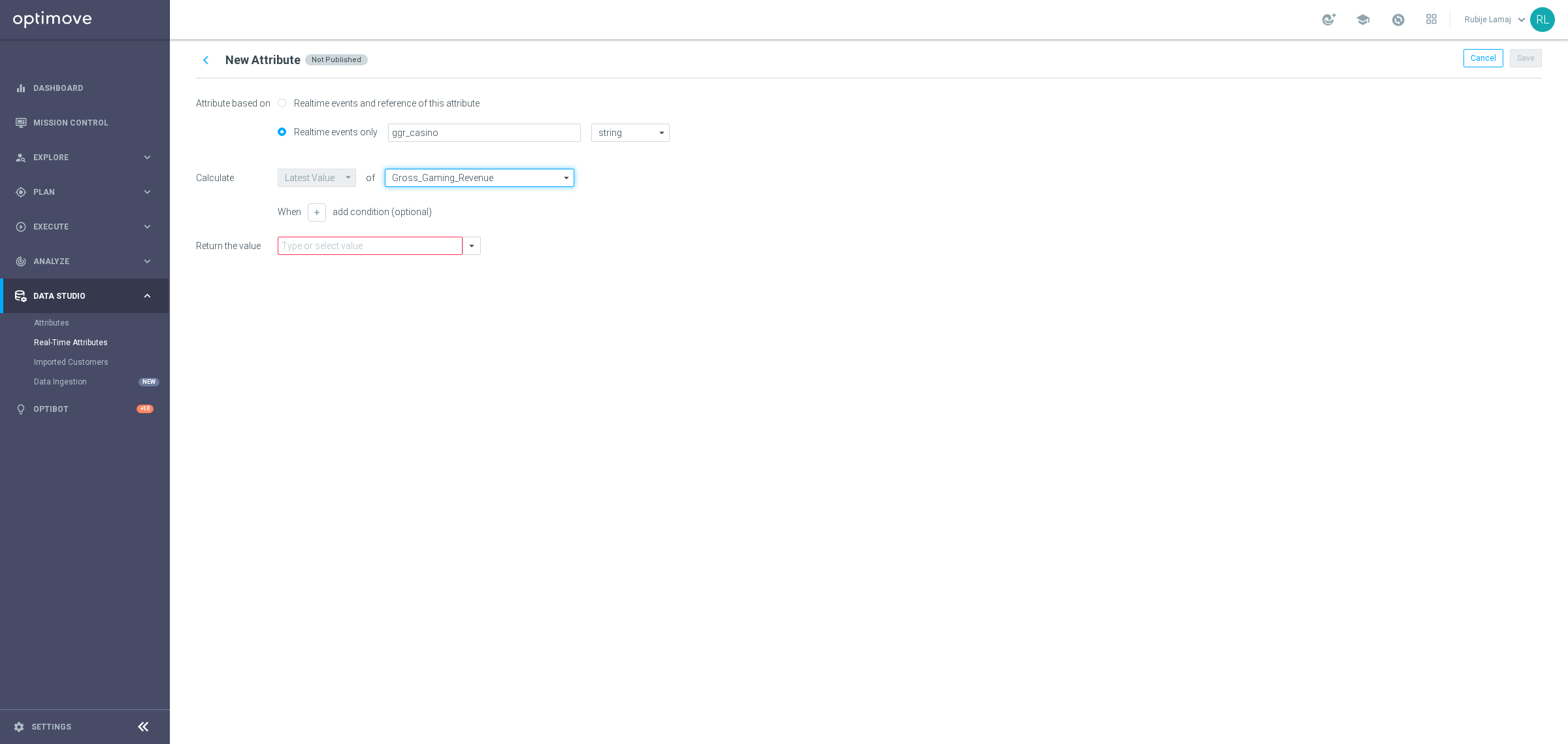
click at [465, 177] on input "Gross_Gaming_Revenue" at bounding box center [479, 178] width 190 height 18
click at [443, 194] on div "GGR_NB" at bounding box center [490, 197] width 190 height 18
type input "GGR_NB"
click at [699, 331] on div "chevron_left New Attribute Not Published Cancel Save Attribute based on Realtim…" at bounding box center [869, 391] width 1398 height 704
click at [479, 250] on button "arrow_drop_down" at bounding box center [472, 246] width 18 height 18
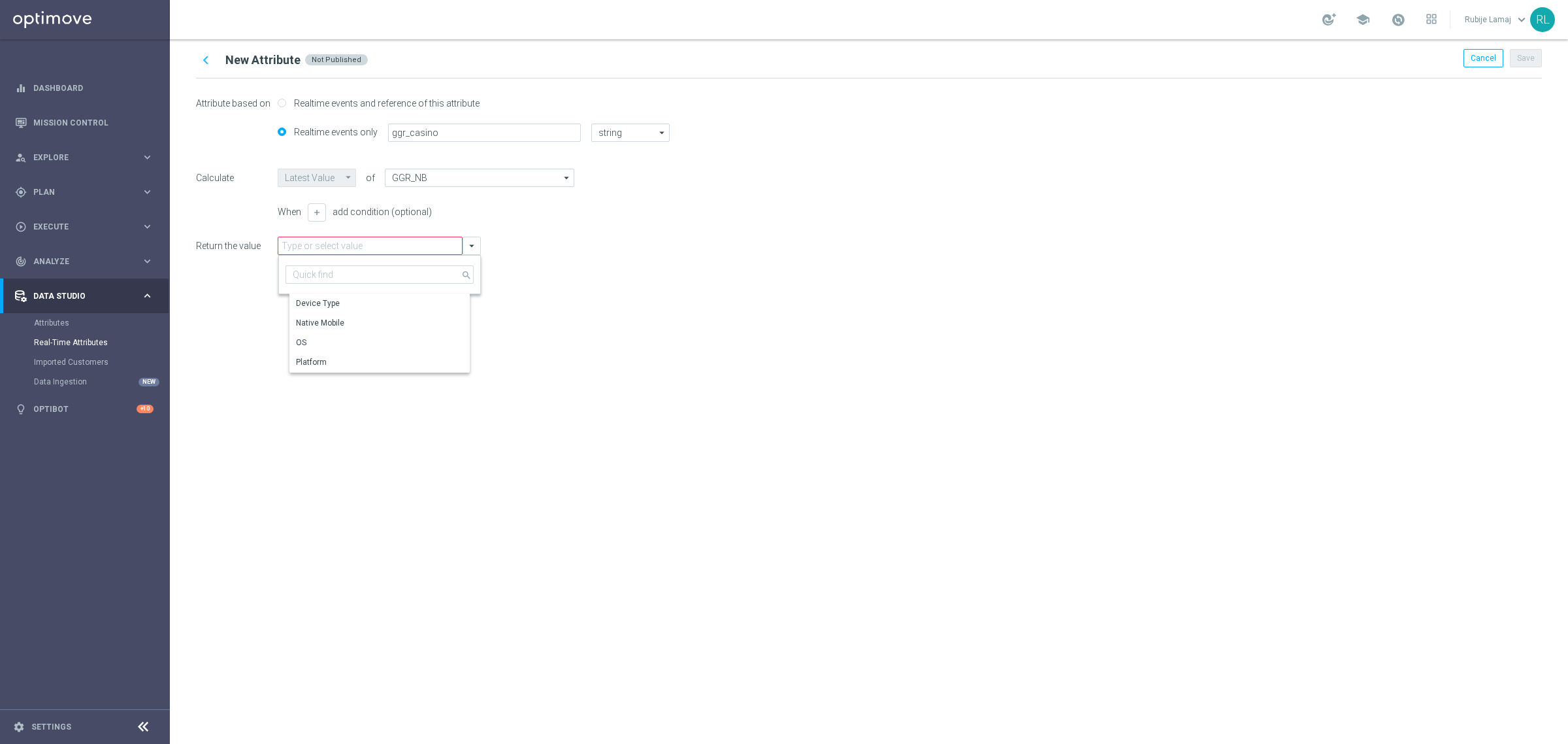
click at [603, 282] on div "chevron_left New Attribute Not Published Cancel Save Attribute based on Realtim…" at bounding box center [869, 391] width 1398 height 704
click at [562, 175] on icon "arrow_drop_down" at bounding box center [567, 178] width 13 height 17
click at [464, 201] on div "account_update" at bounding box center [484, 197] width 178 height 18
type input "account_update"
click at [629, 252] on div "Return the value arrow_drop_down" at bounding box center [869, 246] width 1346 height 18
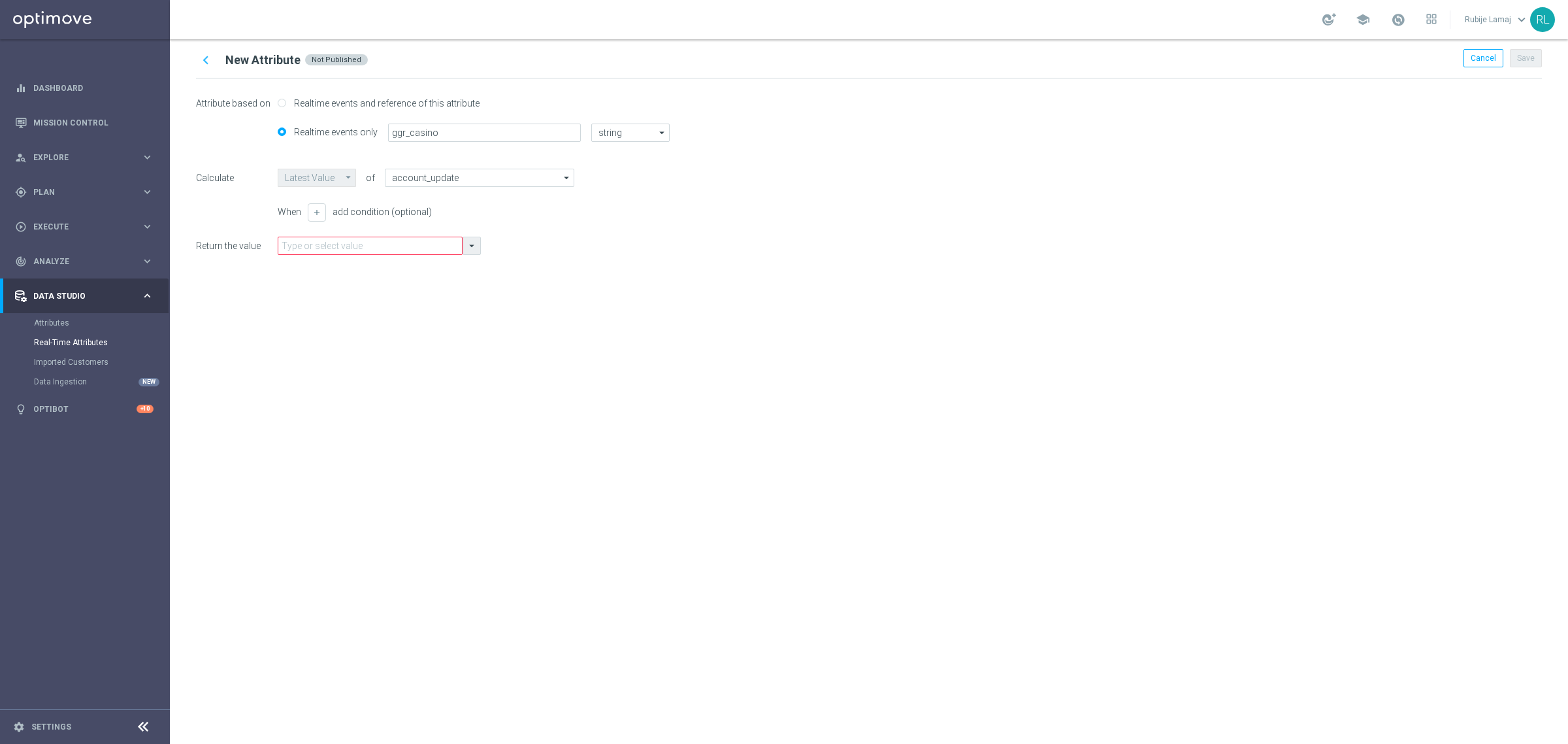
click at [464, 247] on button "arrow_drop_down" at bounding box center [472, 246] width 18 height 18
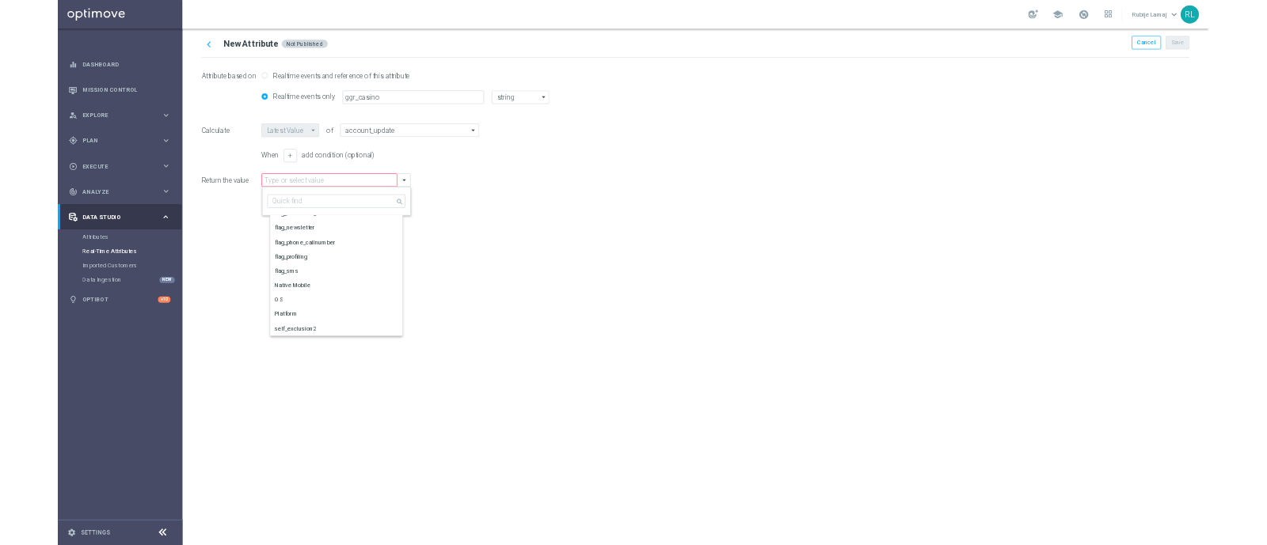
scroll to position [0, 0]
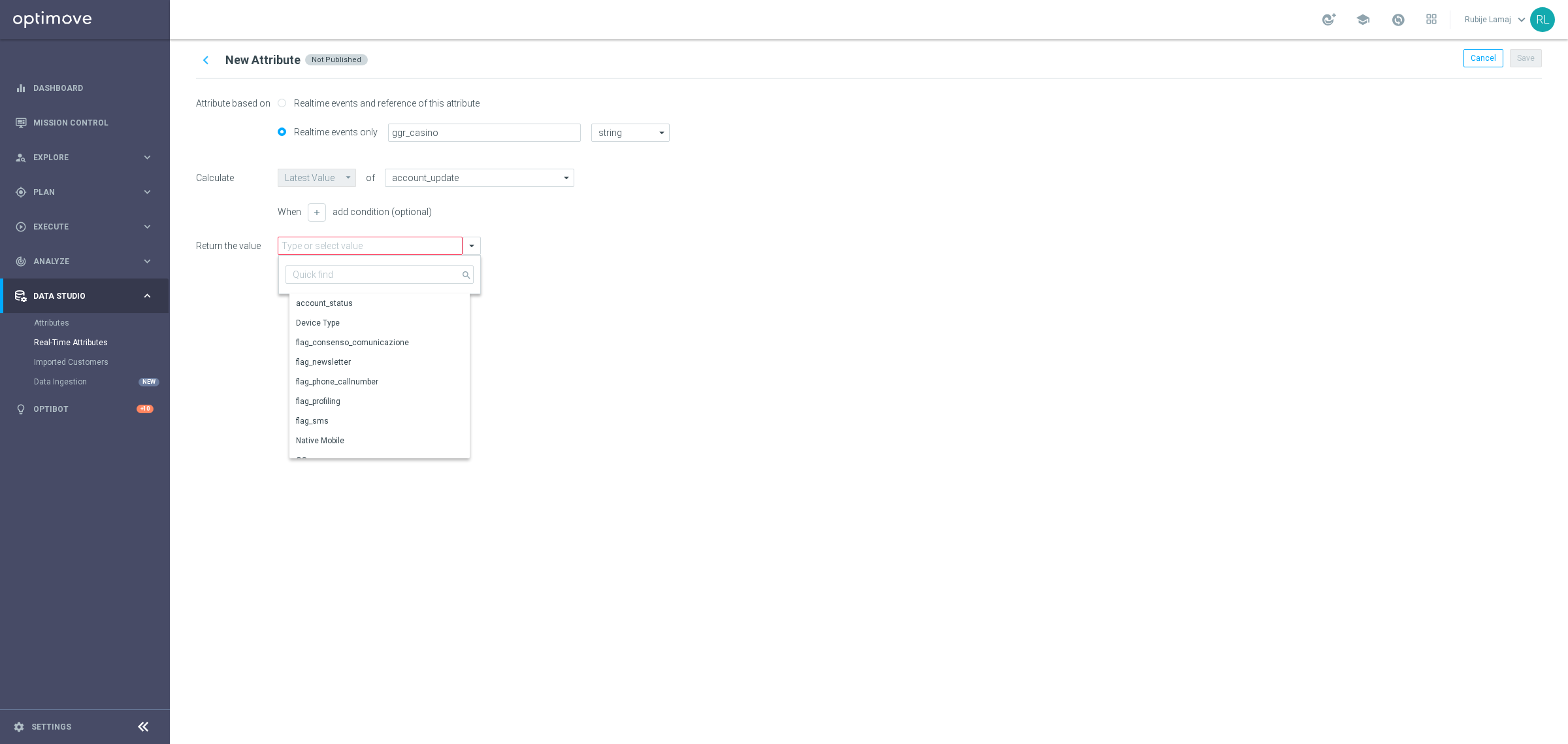
click at [789, 330] on div "chevron_left New Attribute Not Published Cancel Save Attribute based on Realtim…" at bounding box center [869, 391] width 1398 height 704
click at [1481, 59] on span "Cancel" at bounding box center [1483, 58] width 26 height 9
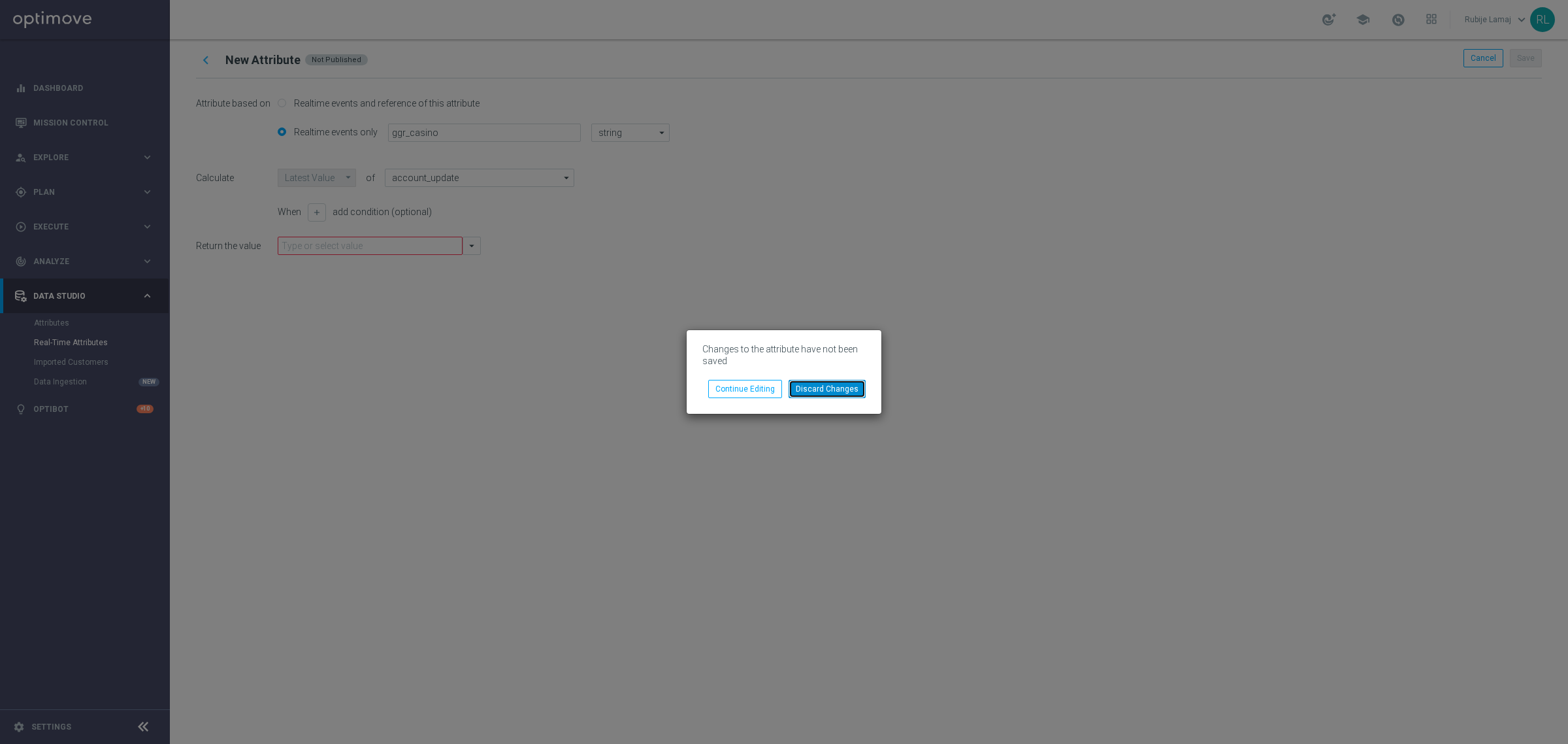
click at [824, 385] on button "Discard Changes" at bounding box center [827, 389] width 77 height 18
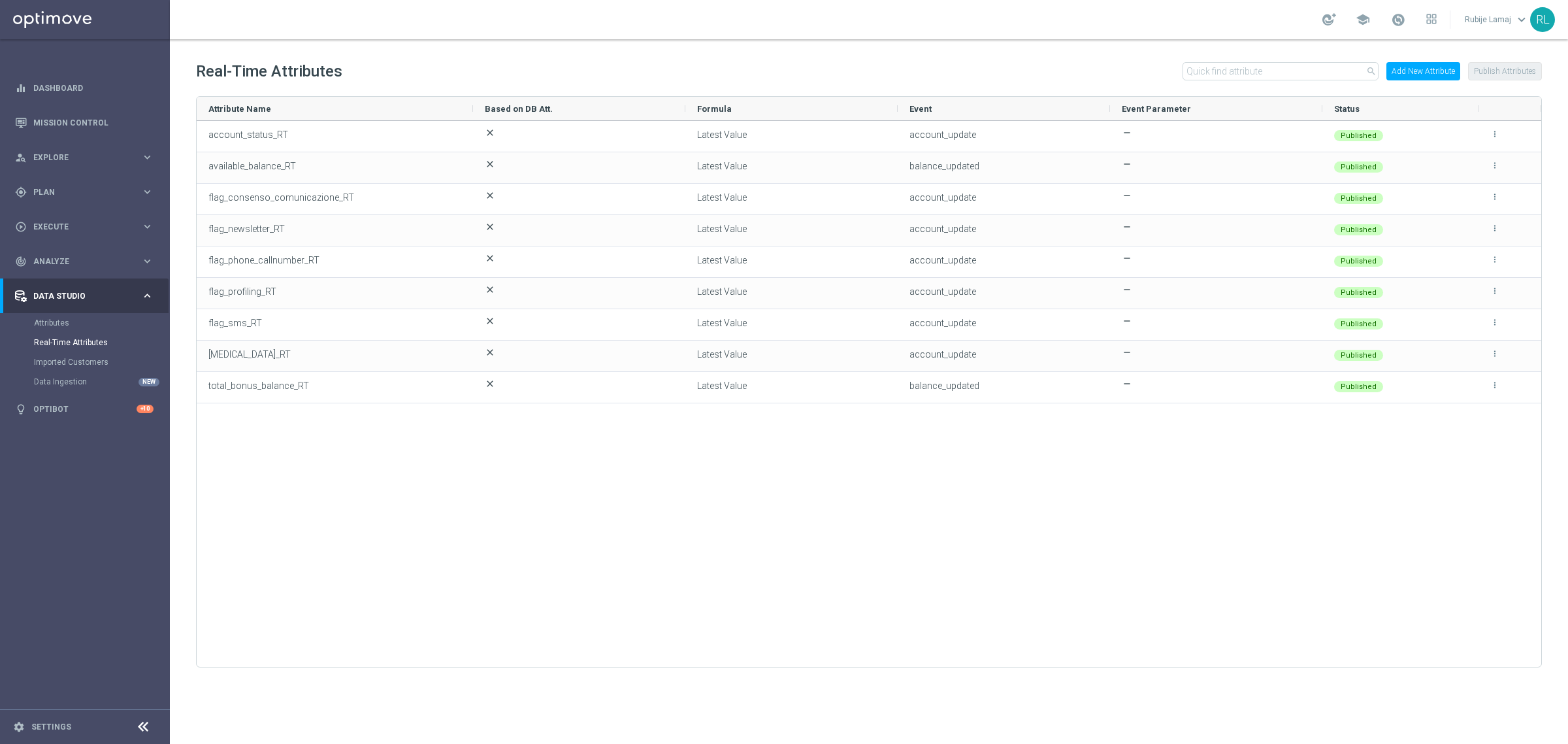
click at [1451, 73] on button "Add New Attribute" at bounding box center [1423, 71] width 73 height 18
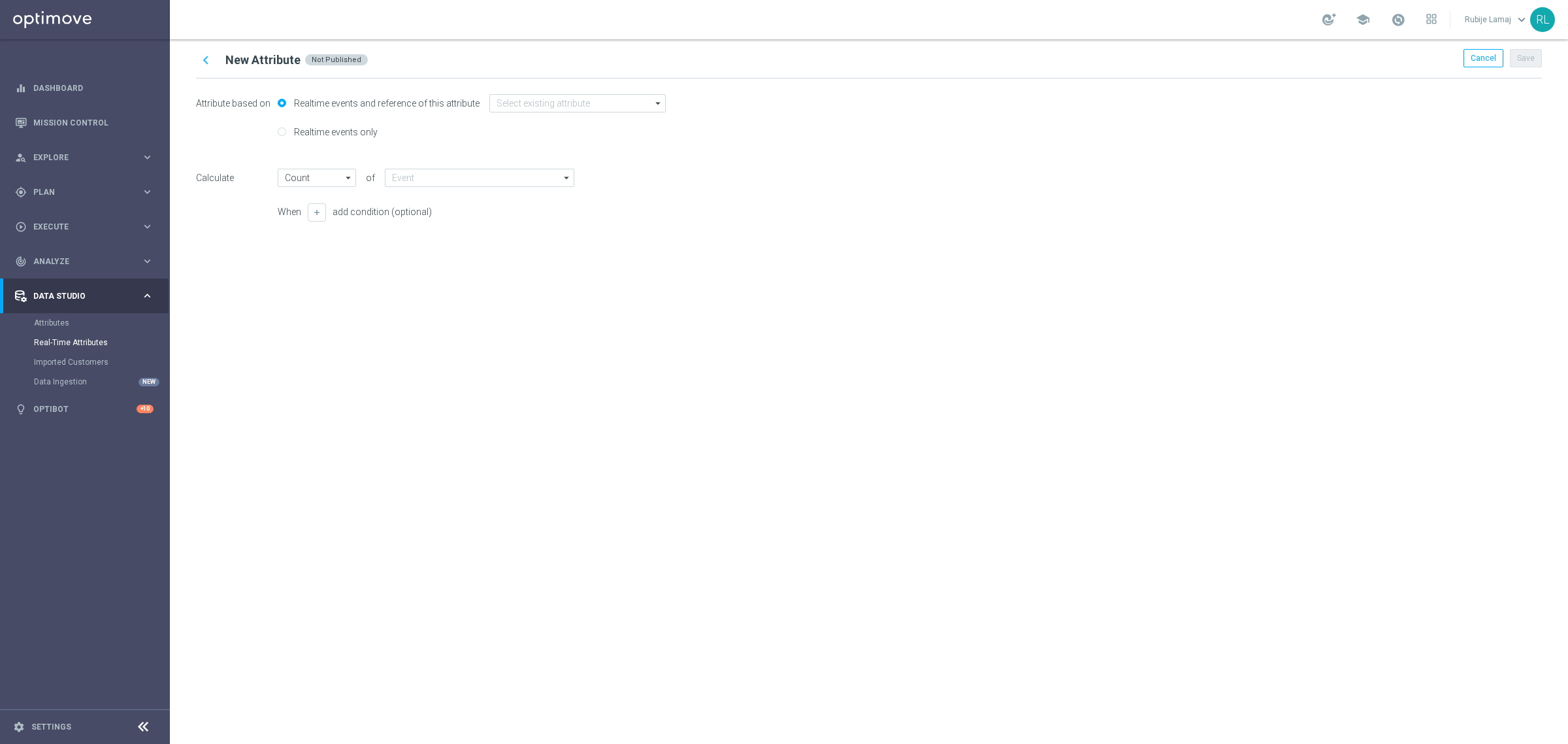
click at [287, 132] on div "Realtime events only" at bounding box center [327, 140] width 100 height 27
click at [286, 132] on input "Realtime events only" at bounding box center [281, 133] width 8 height 8
radio input "true"
radio input "false"
click at [413, 138] on input "text" at bounding box center [484, 133] width 193 height 18
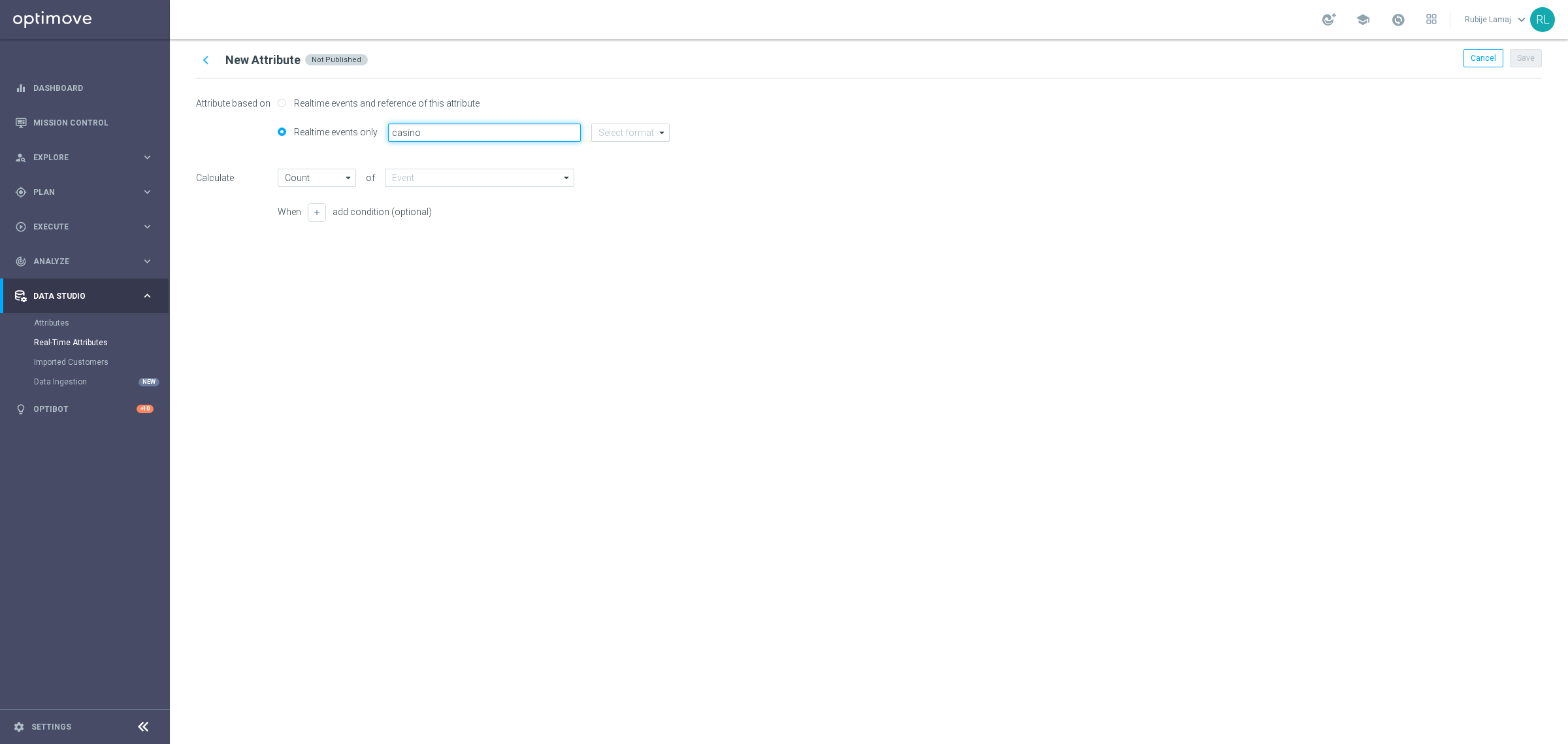
type input "casino"
click at [406, 178] on input at bounding box center [479, 178] width 190 height 18
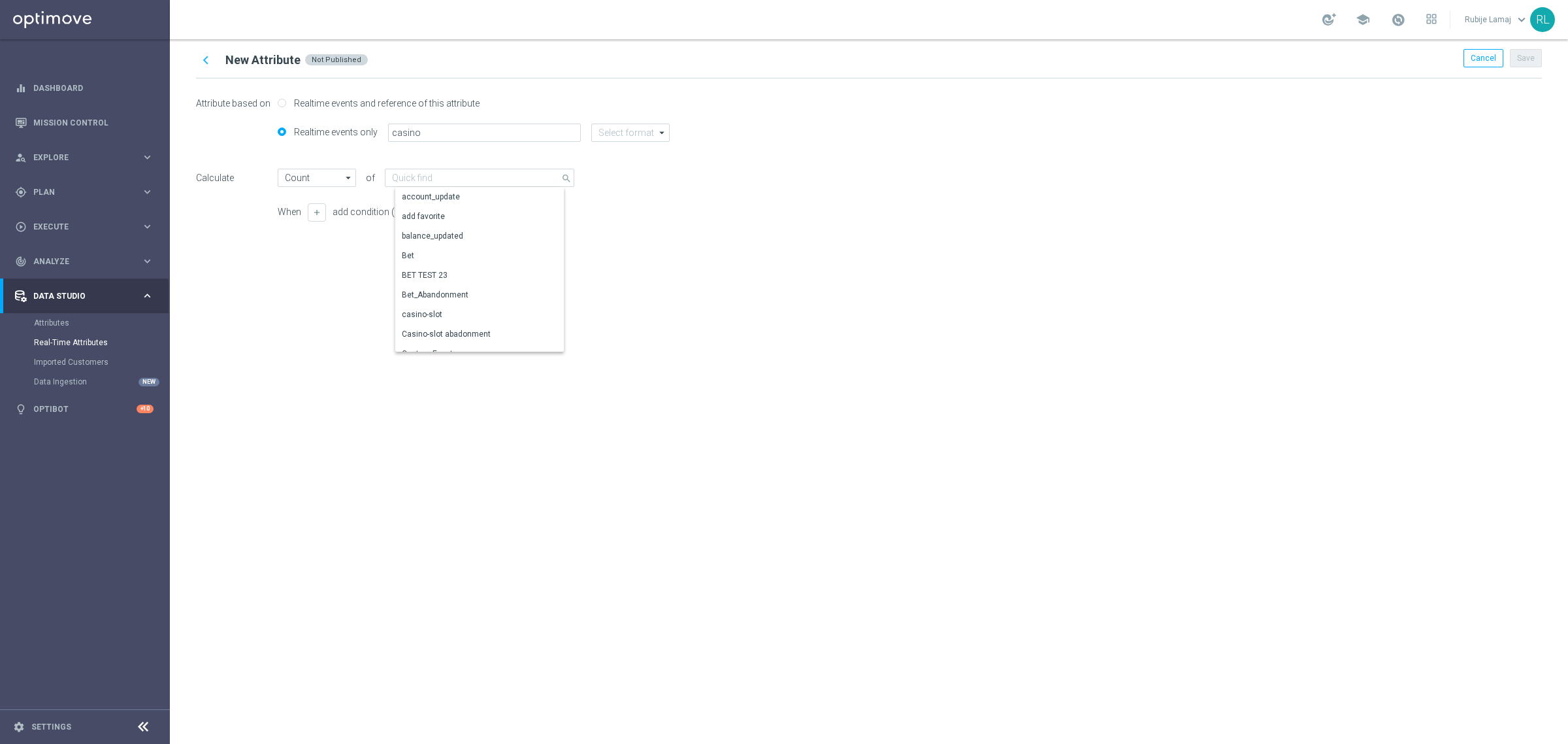
click at [598, 142] on div "arrow_drop_down Drag here to set row groups Drag here to set column labels Show…" at bounding box center [630, 139] width 78 height 30
click at [602, 138] on input at bounding box center [630, 133] width 78 height 18
click at [618, 206] on div "string" at bounding box center [618, 211] width 21 height 12
type input "Latest Value"
type input "string"
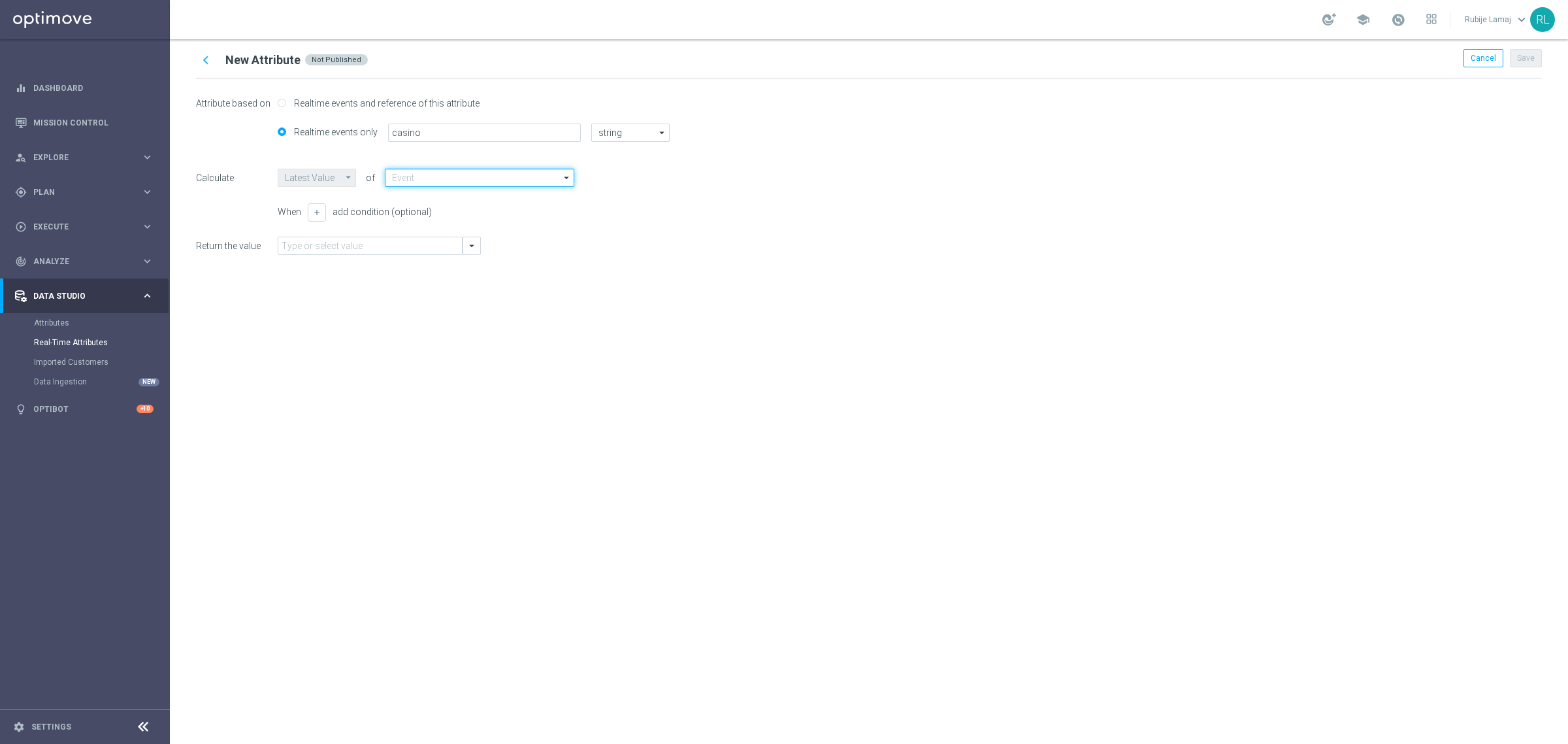
click at [502, 173] on input at bounding box center [479, 178] width 190 height 18
click at [491, 193] on div "GGR_NB" at bounding box center [490, 197] width 190 height 20
type input "GGR_NB"
click at [494, 182] on input "GGR_NB" at bounding box center [479, 178] width 190 height 18
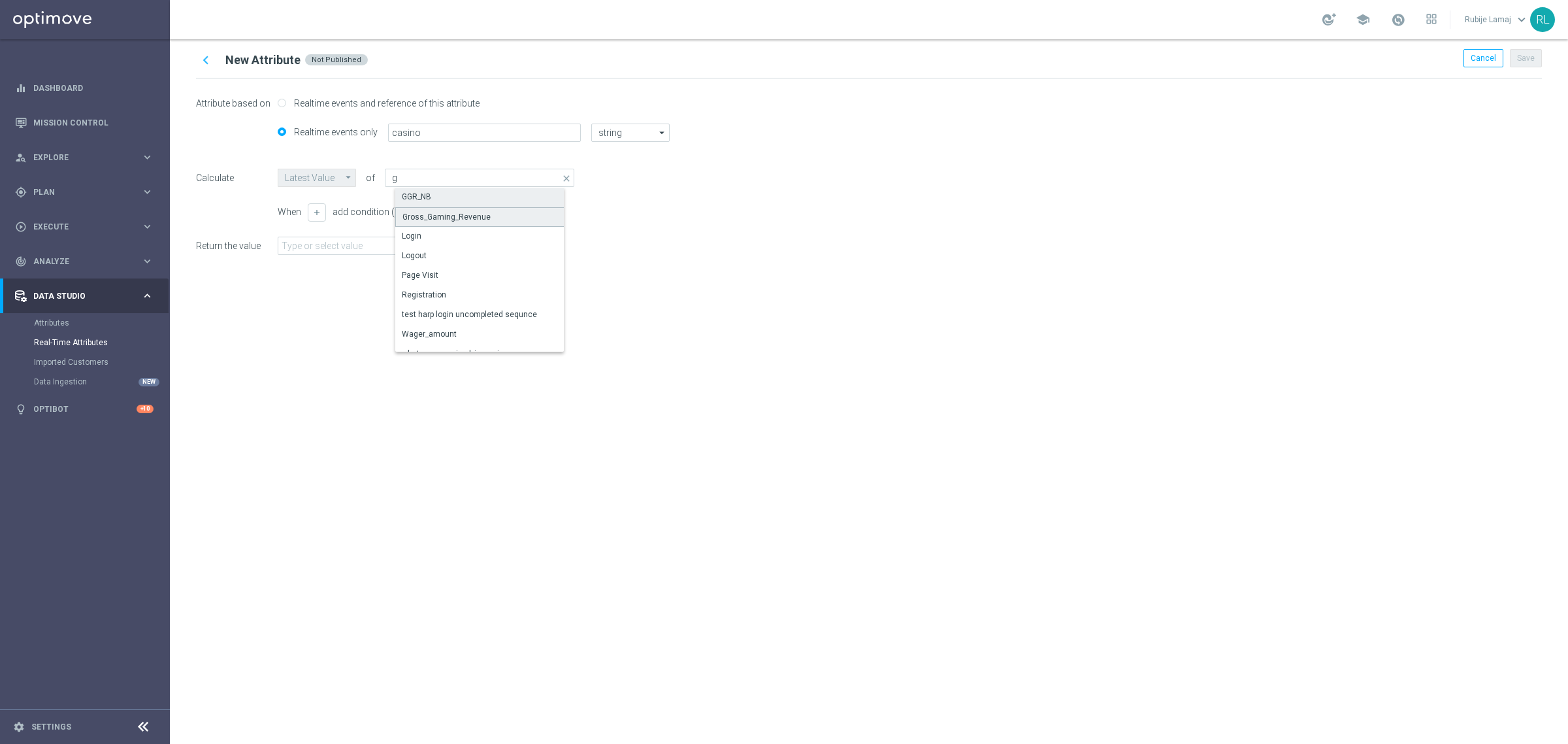
click at [460, 214] on div "Gross_Gaming_Revenue" at bounding box center [446, 217] width 88 height 12
type input "Gross_Gaming_Revenue"
click at [539, 340] on div "chevron_left New Attribute Not Published Cancel Save Attribute based on Realtim…" at bounding box center [869, 391] width 1398 height 704
click at [472, 249] on icon "arrow_drop_down" at bounding box center [471, 246] width 12 height 12
click at [664, 363] on div "chevron_left New Attribute Not Published Cancel Save Attribute based on Realtim…" at bounding box center [869, 391] width 1398 height 704
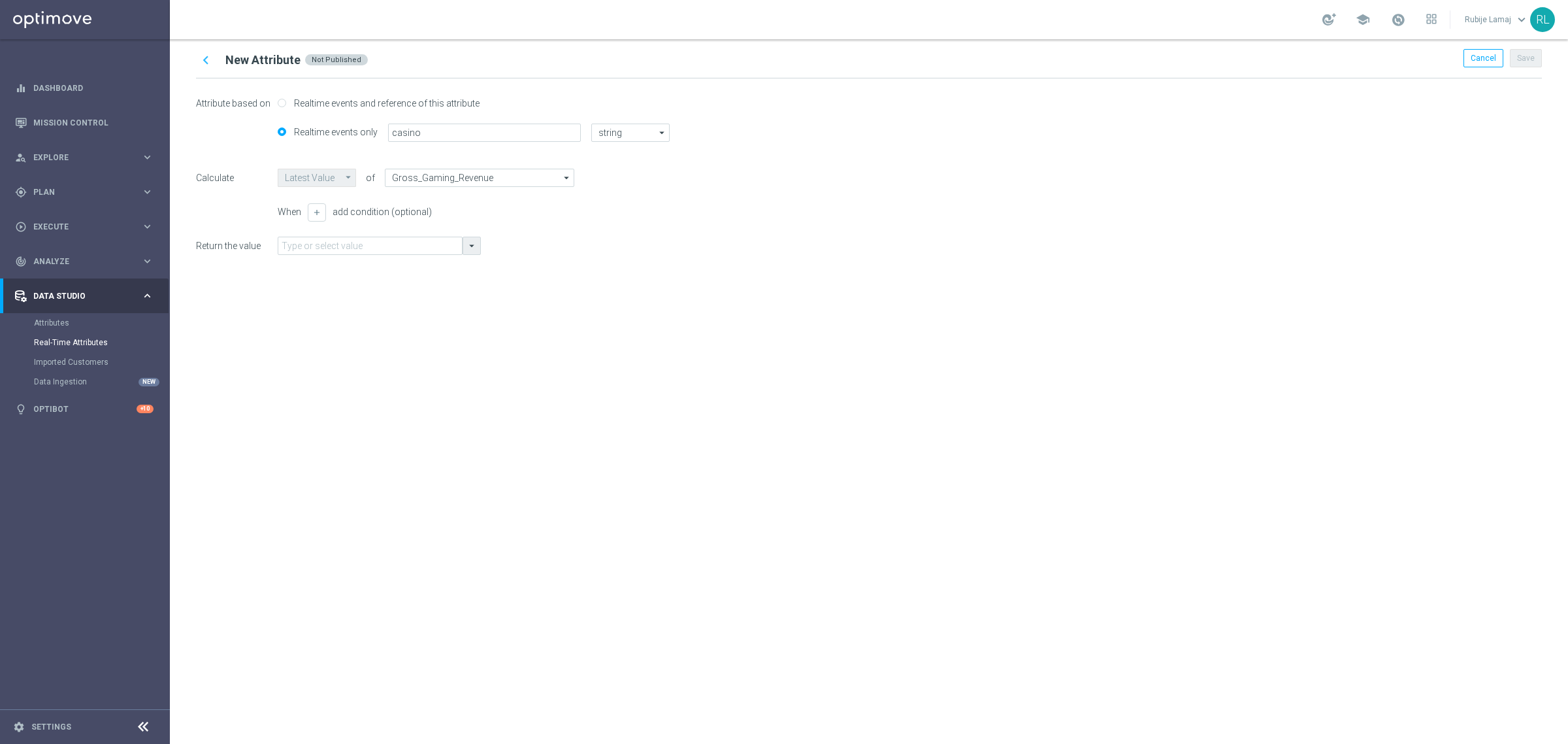
click at [470, 250] on icon "arrow_drop_down" at bounding box center [471, 246] width 12 height 12
click at [951, 378] on div "chevron_left New Attribute Not Published Cancel Save Attribute based on Realtim…" at bounding box center [869, 391] width 1398 height 704
click at [373, 240] on input "text" at bounding box center [370, 246] width 185 height 18
type input "ggr_casino"
click at [575, 342] on div "chevron_left New Attribute Not Published Cancel Save Attribute based on Realtim…" at bounding box center [869, 391] width 1398 height 704
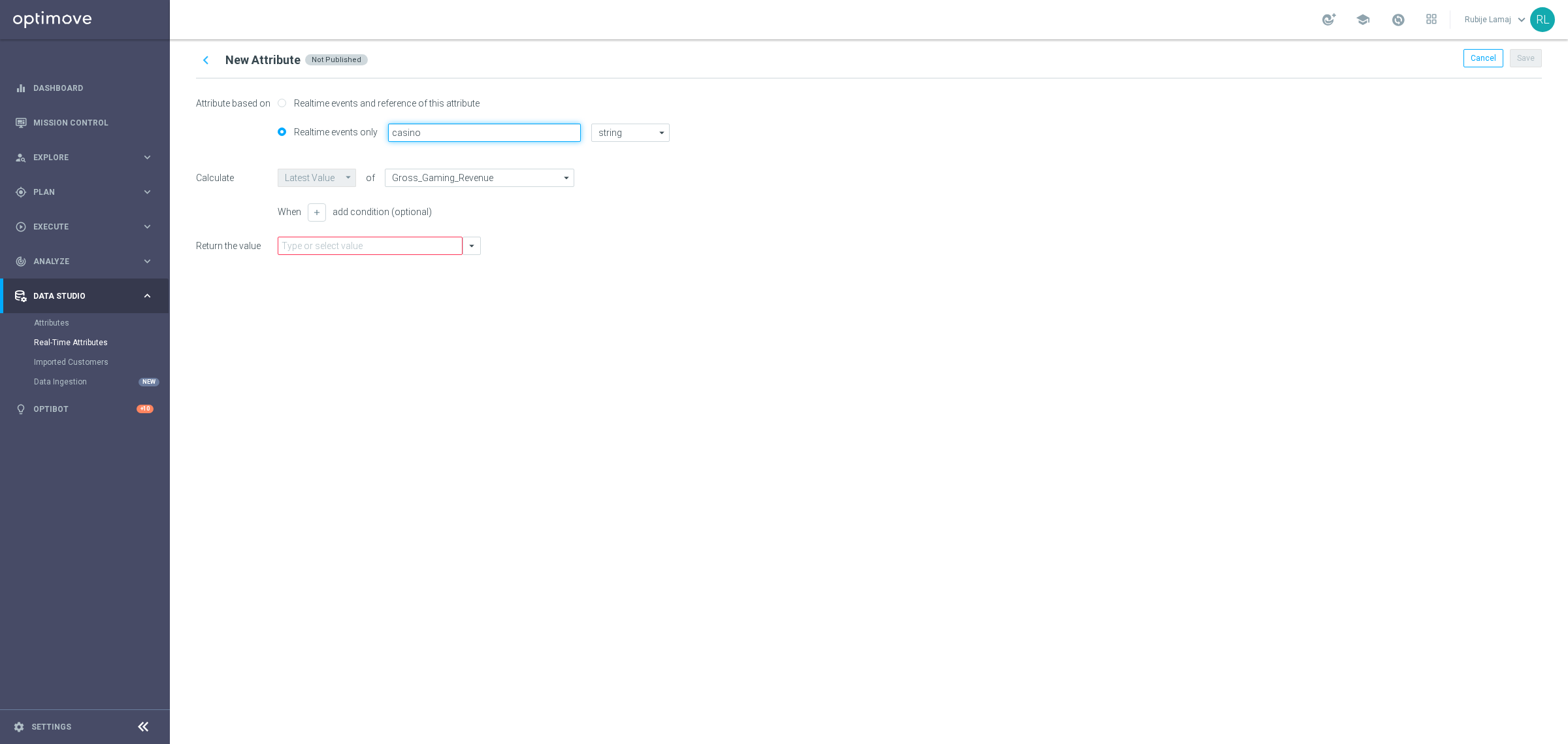
click at [500, 136] on input "casino" at bounding box center [484, 133] width 193 height 18
drag, startPoint x: 428, startPoint y: 132, endPoint x: 377, endPoint y: 130, distance: 51.0
click at [377, 130] on div "Realtime events only casino string string arrow_drop_down Drag here to set row …" at bounding box center [869, 139] width 1346 height 30
type input "ggr_casino"
click at [340, 252] on input "text" at bounding box center [370, 246] width 185 height 18
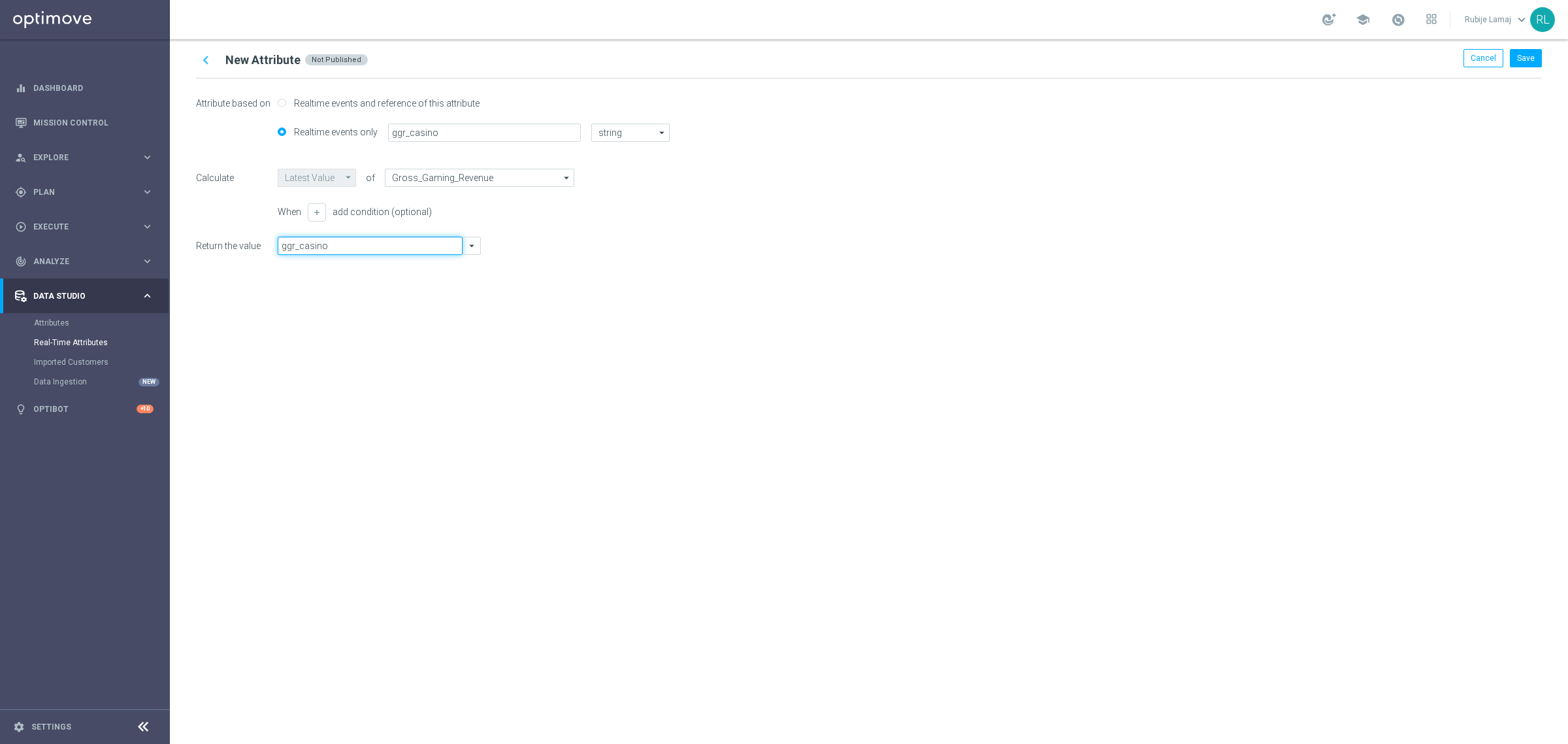
type input "ggr_casino"
click at [607, 397] on div "chevron_left New Attribute Not Published Cancel Save Attribute based on Realtim…" at bounding box center [869, 391] width 1398 height 704
click at [539, 181] on input "Gross_Gaming_Revenue" at bounding box center [479, 178] width 190 height 18
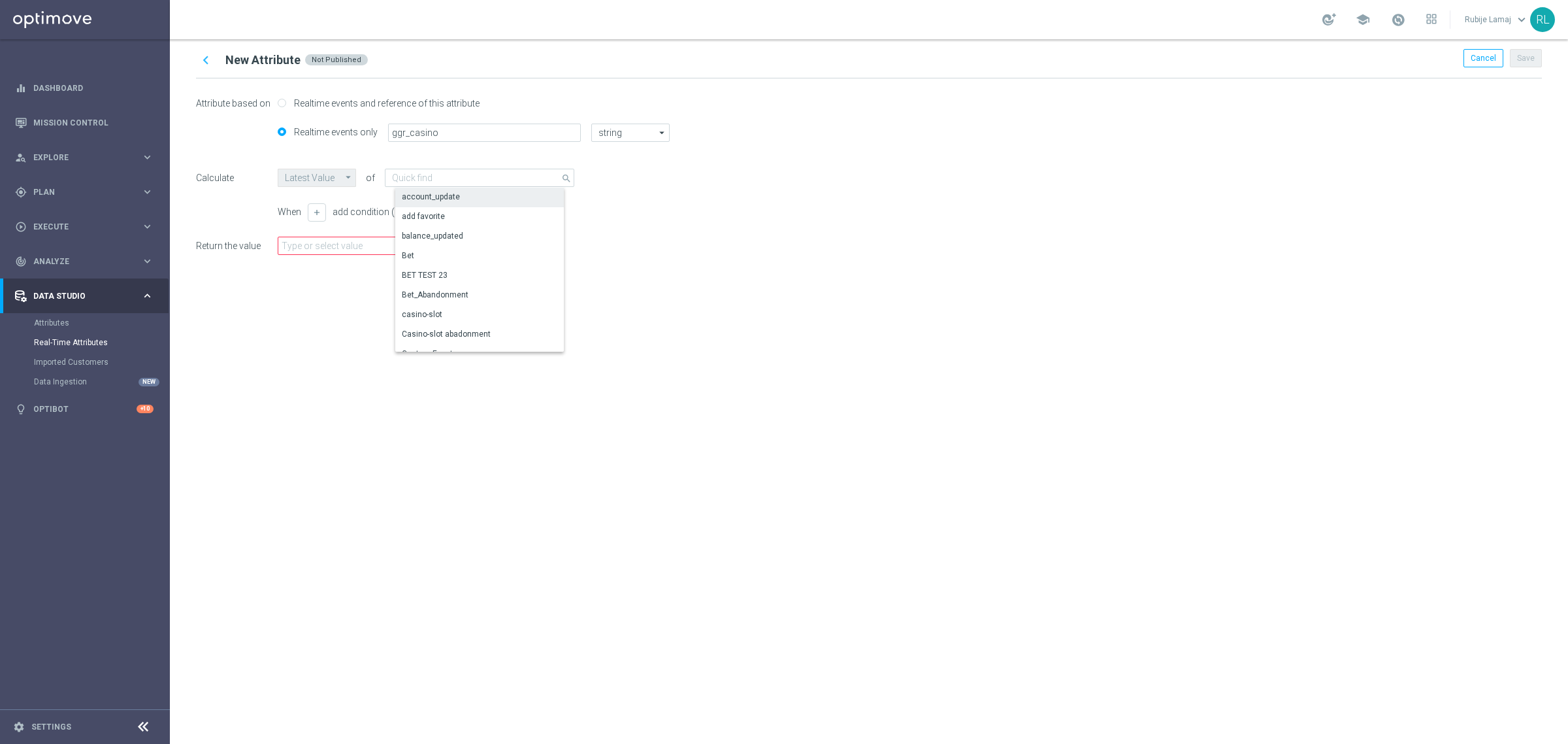
click at [487, 197] on div "account_update" at bounding box center [484, 197] width 178 height 18
type input "account_update"
click at [469, 242] on icon "arrow_drop_down" at bounding box center [471, 246] width 12 height 12
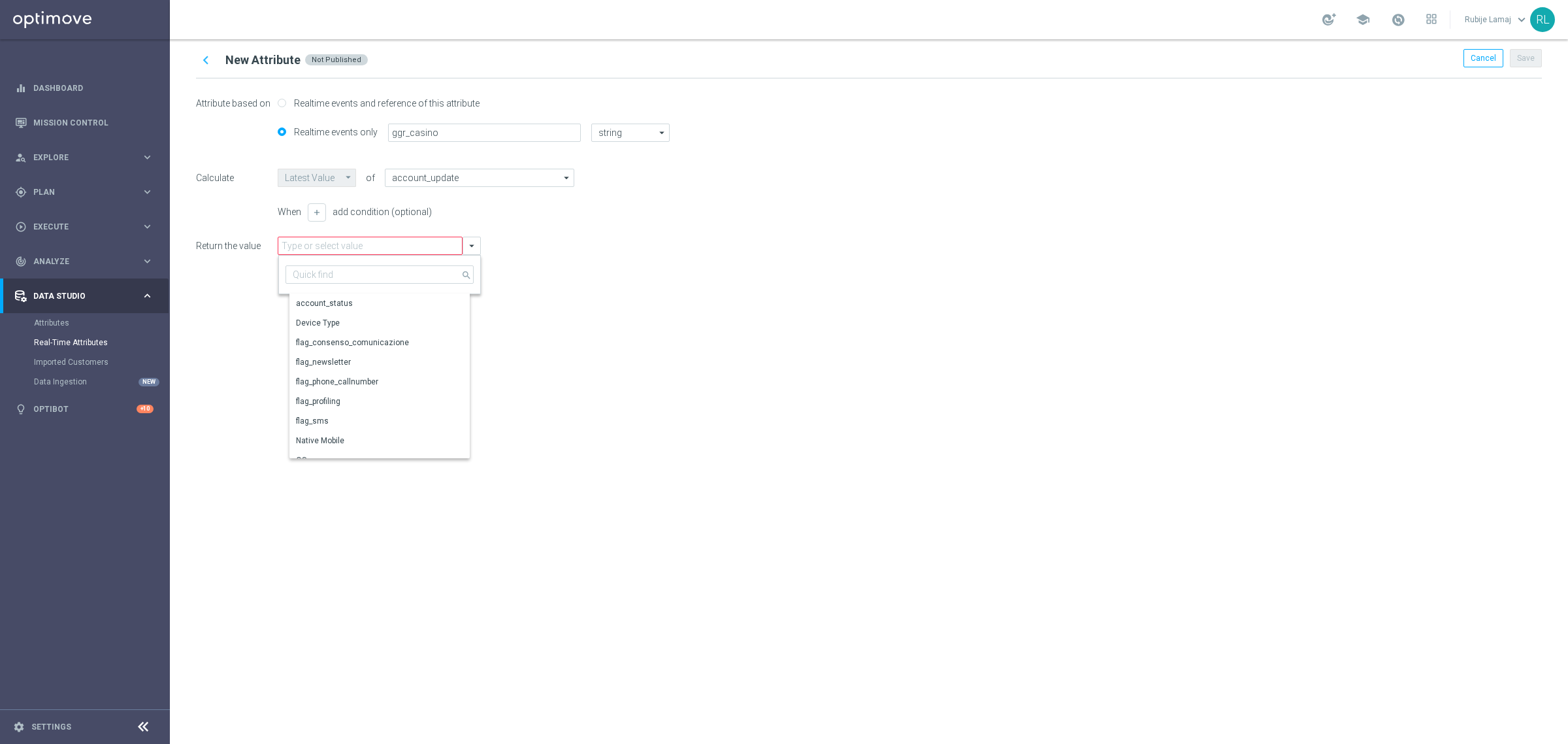
click at [631, 353] on div "chevron_left New Attribute Not Published Cancel Save Attribute based on Realtim…" at bounding box center [869, 391] width 1398 height 704
click at [319, 249] on input "text" at bounding box center [370, 246] width 185 height 18
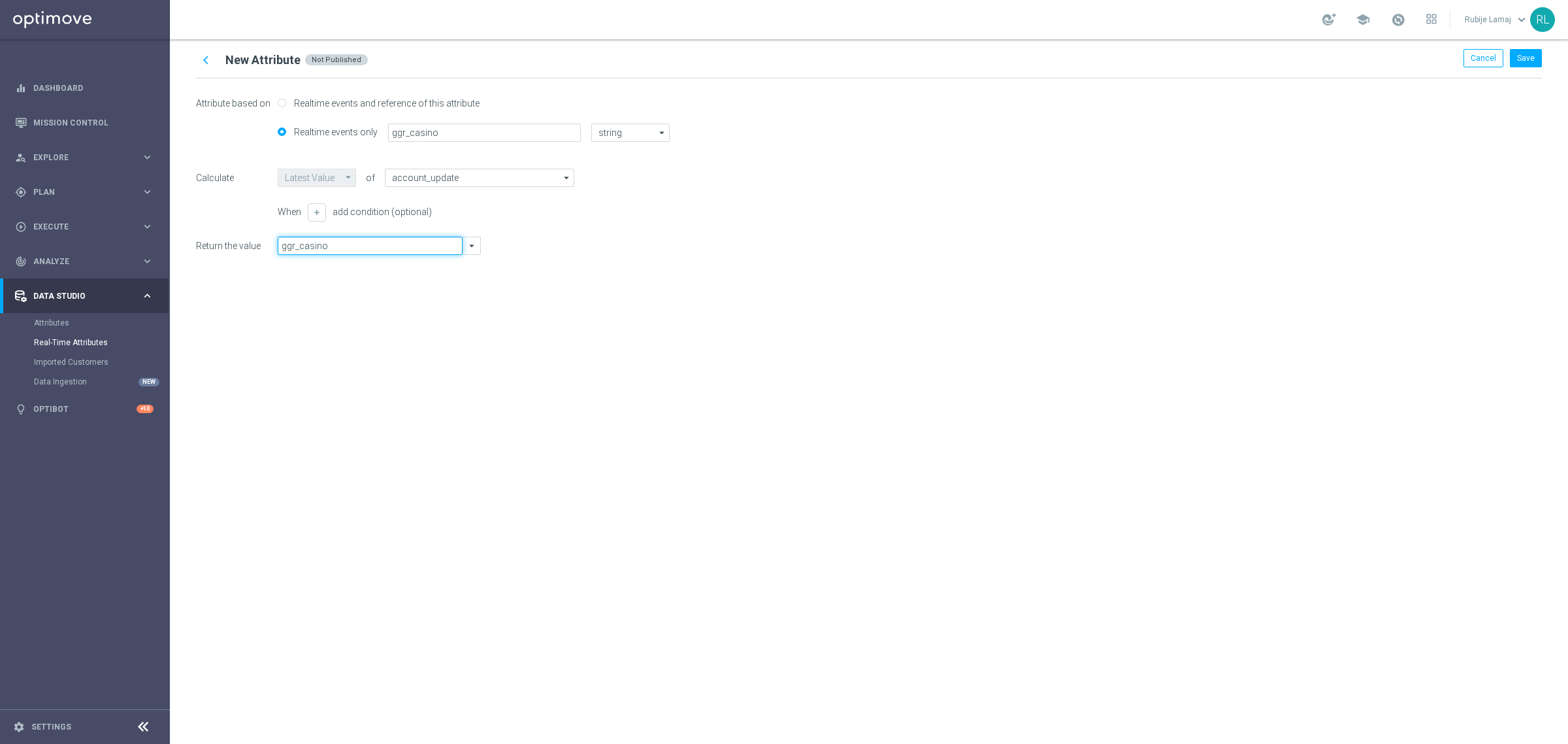
type input "ggr_casino"
click at [452, 372] on div "chevron_left New Attribute Not Published Cancel Save Attribute based on Realtim…" at bounding box center [869, 391] width 1398 height 704
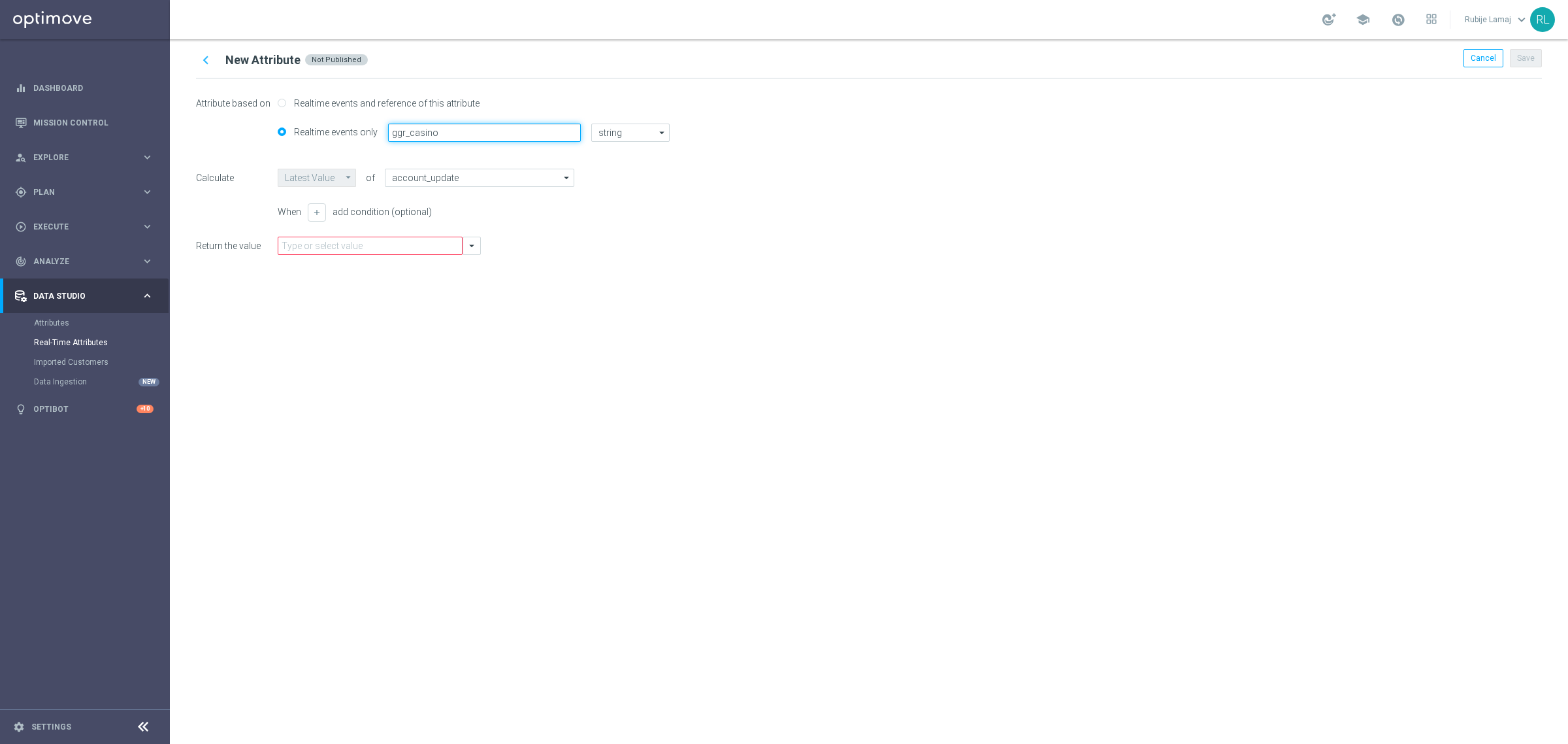
click at [443, 137] on input "ggr_casino" at bounding box center [484, 133] width 193 height 18
type input "ggr_casino_RT"
click at [423, 429] on div "chevron_left New Attribute Not Published Cancel Save Attribute based on Realtim…" at bounding box center [869, 391] width 1398 height 704
click at [369, 253] on input "text" at bounding box center [370, 246] width 185 height 18
click at [468, 247] on icon "arrow_drop_down" at bounding box center [471, 246] width 12 height 12
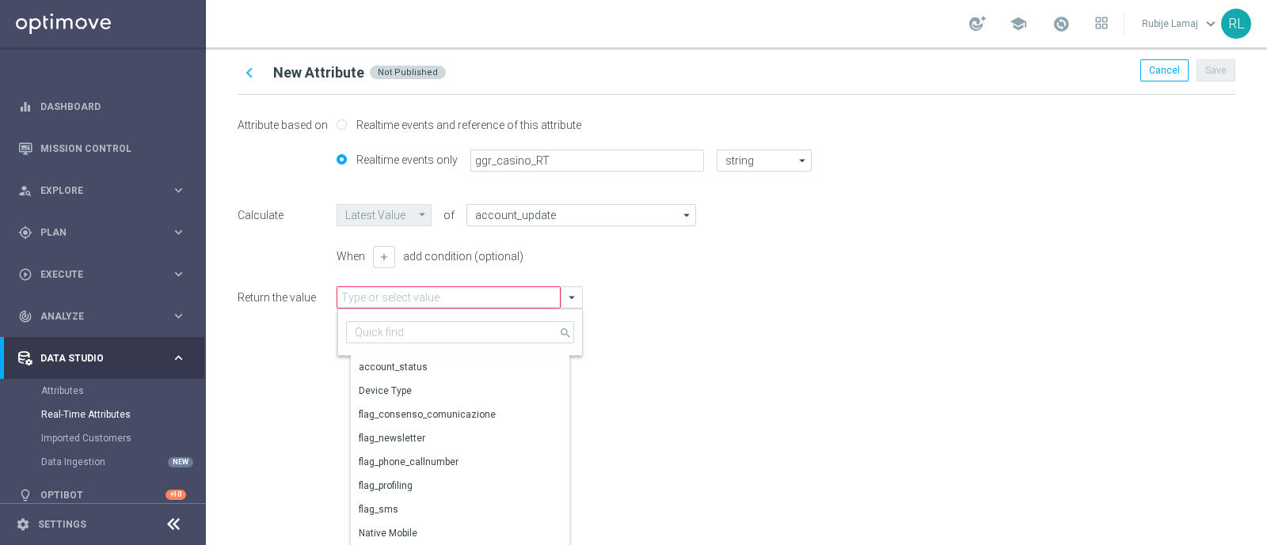
click at [886, 405] on div "chevron_left New Attribute Not Published Cancel Save Attribute based on Realtim…" at bounding box center [736, 297] width 1061 height 498
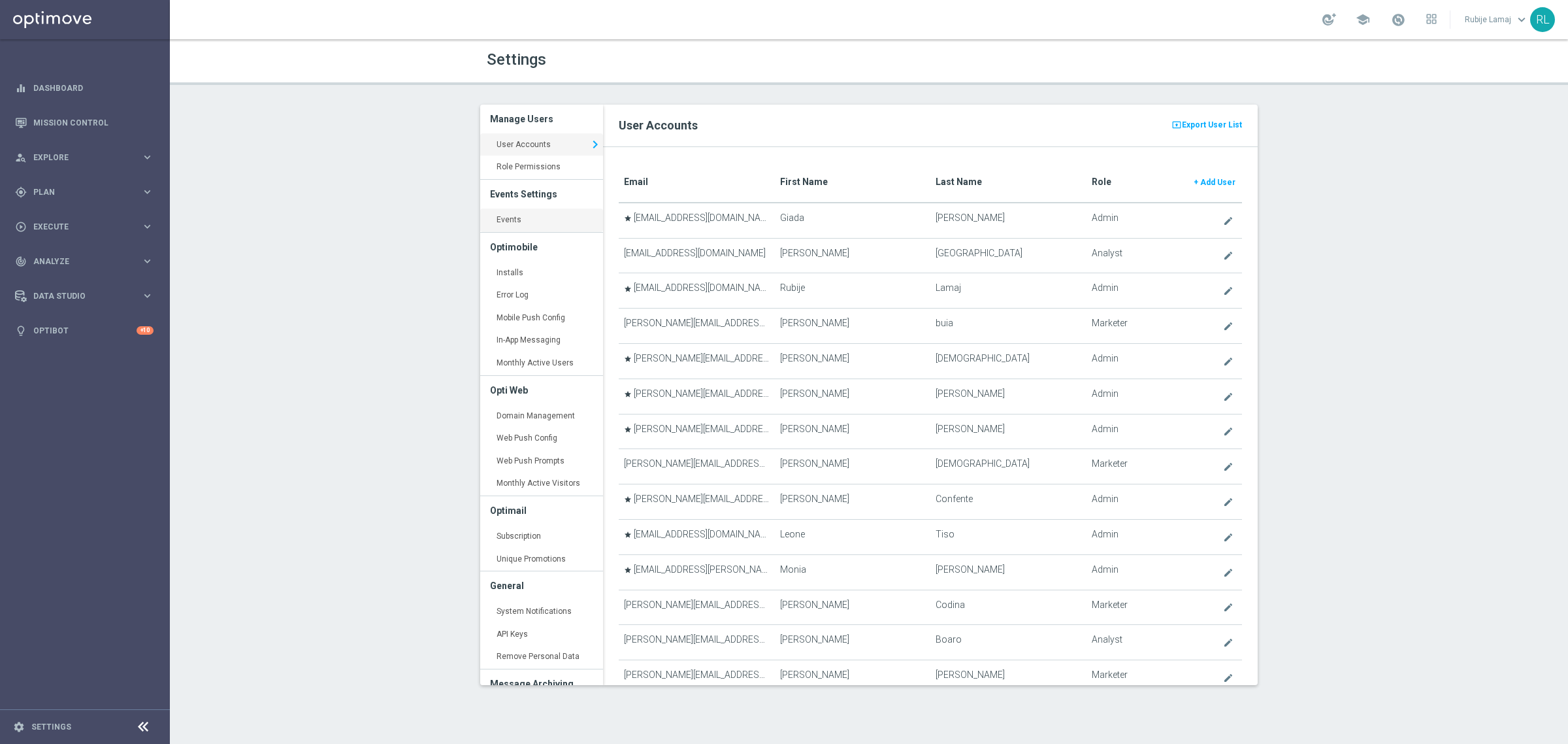
click at [526, 220] on link "Events keyboard_arrow_right" at bounding box center [541, 220] width 123 height 24
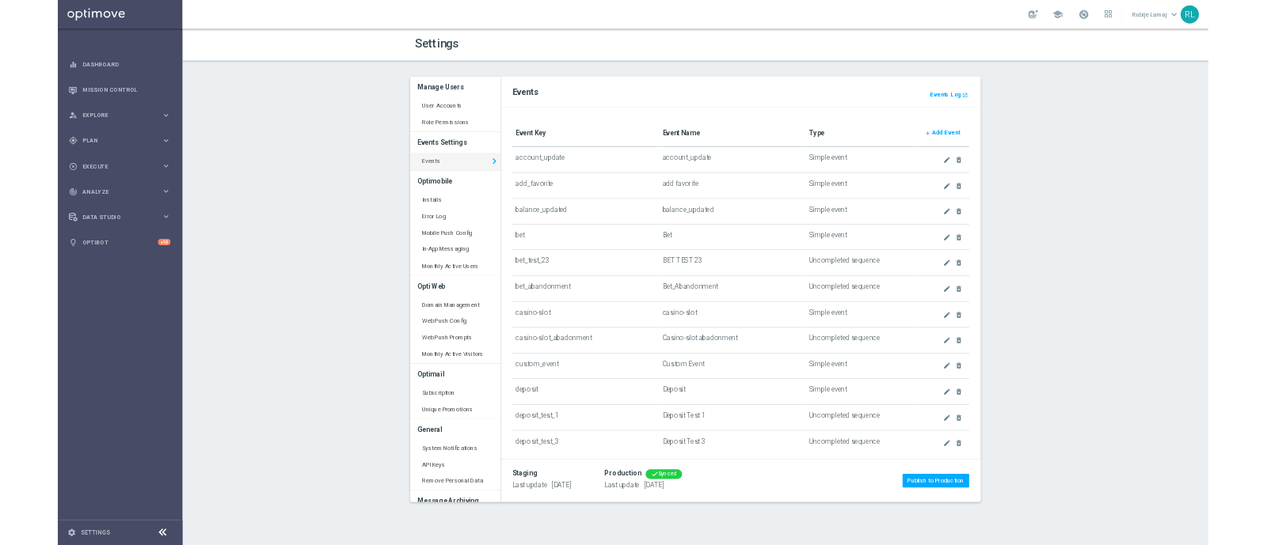
scroll to position [255, 0]
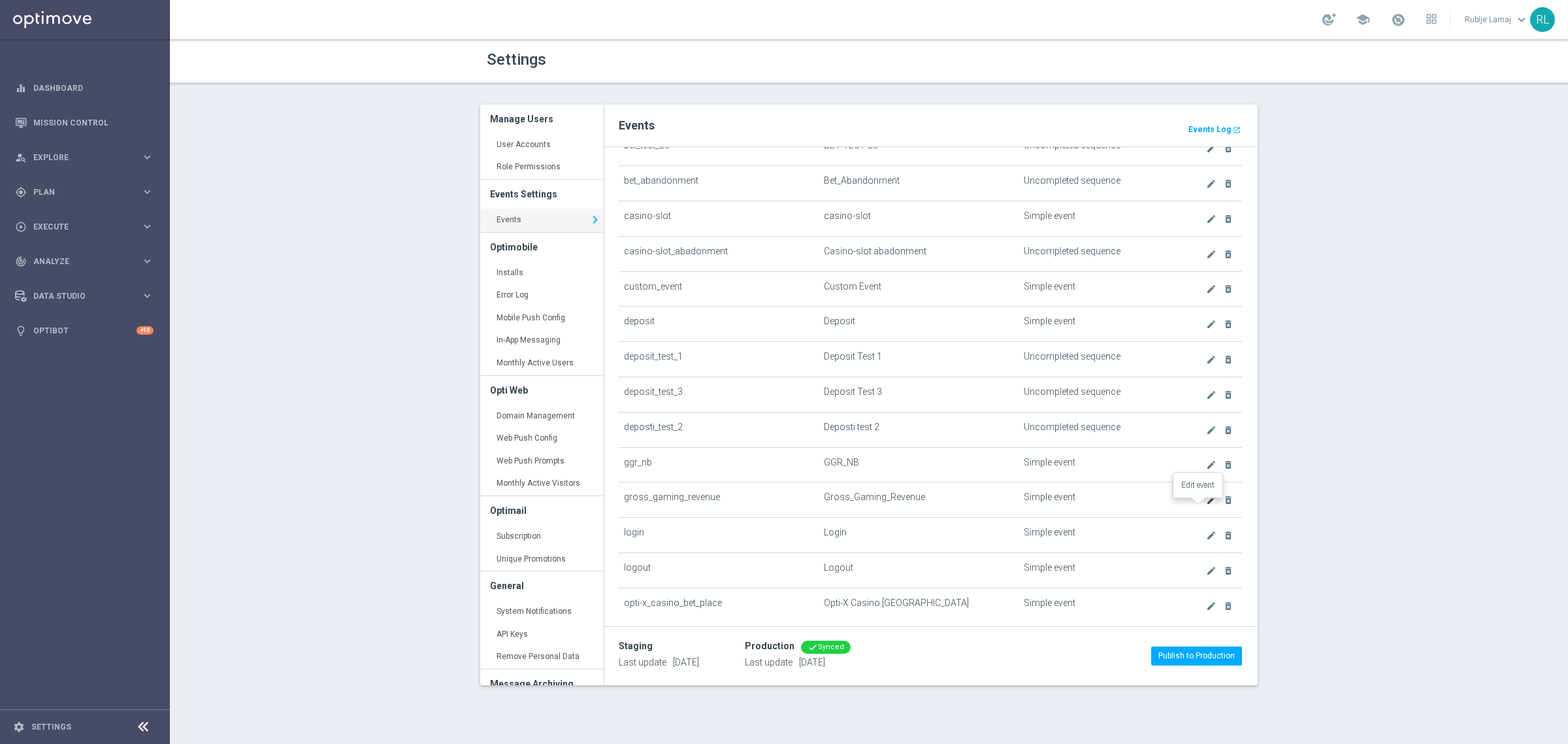
click at [1206, 504] on icon "create" at bounding box center [1211, 500] width 11 height 11
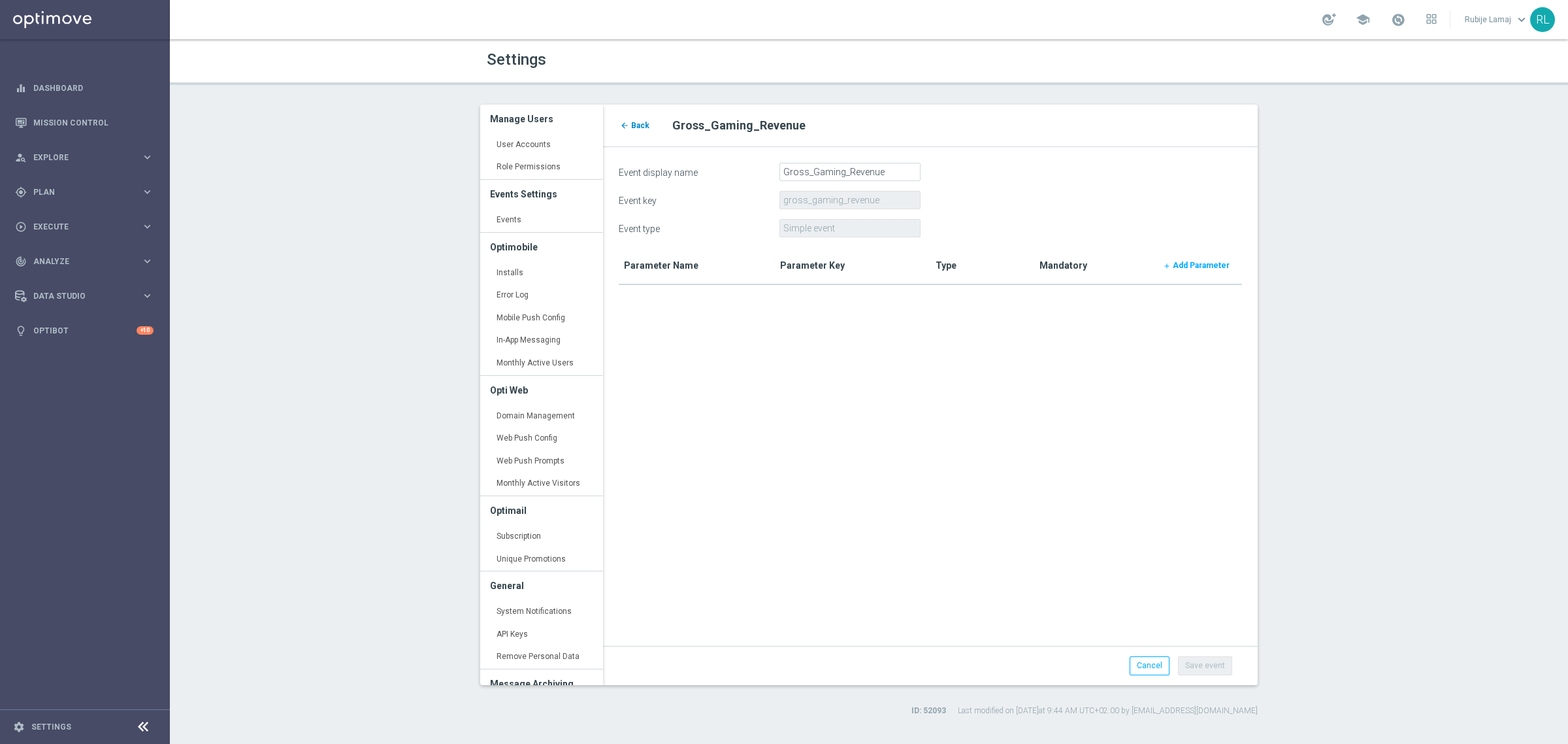
click at [638, 123] on span "Back" at bounding box center [640, 125] width 18 height 9
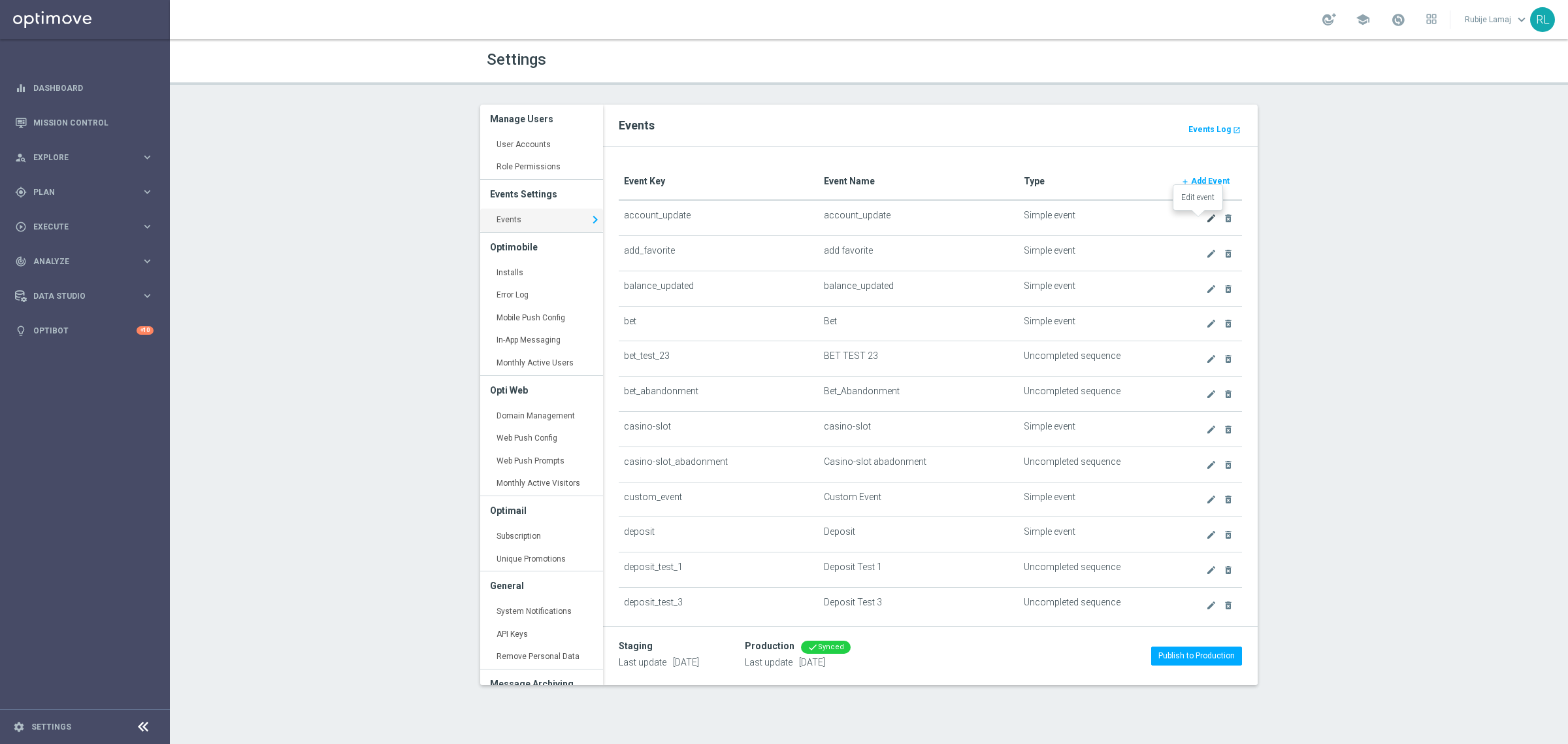
click at [1206, 220] on icon "create" at bounding box center [1211, 218] width 11 height 11
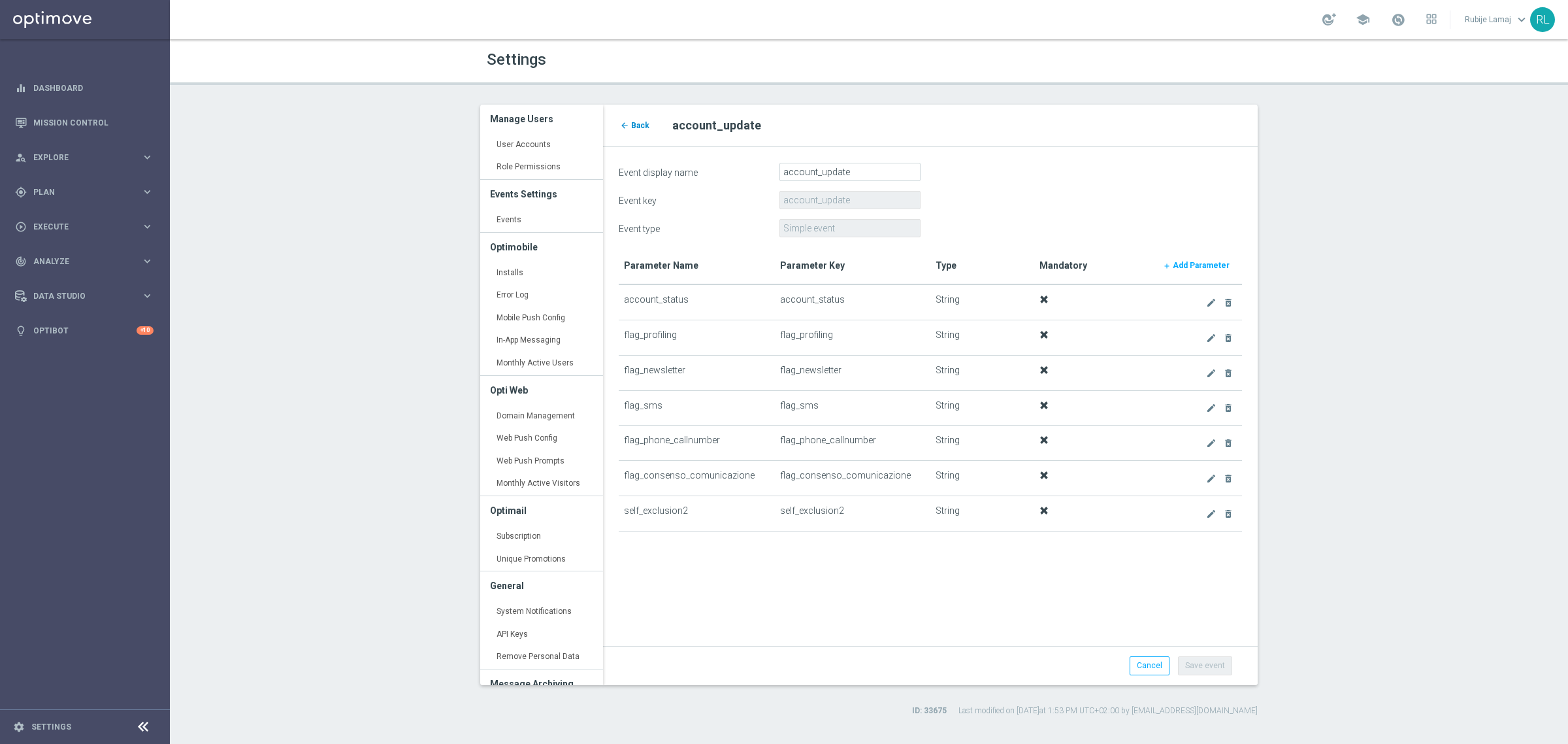
click at [631, 130] on link "arrow_back Back" at bounding box center [635, 125] width 32 height 14
